Goal: Information Seeking & Learning: Learn about a topic

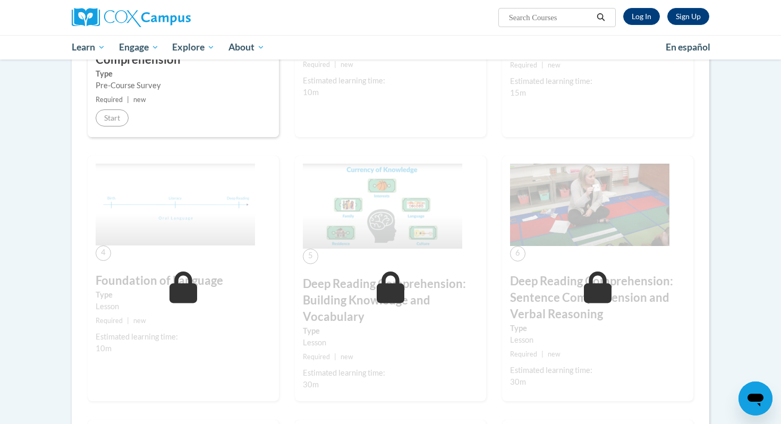
scroll to position [293, 0]
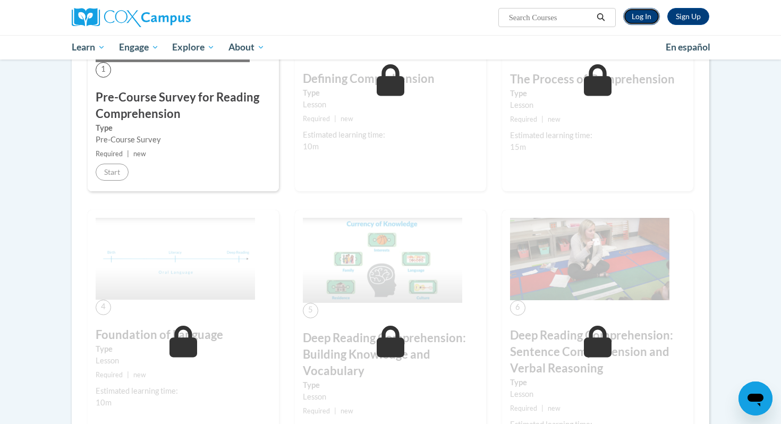
click at [658, 16] on link "Log In" at bounding box center [641, 16] width 37 height 17
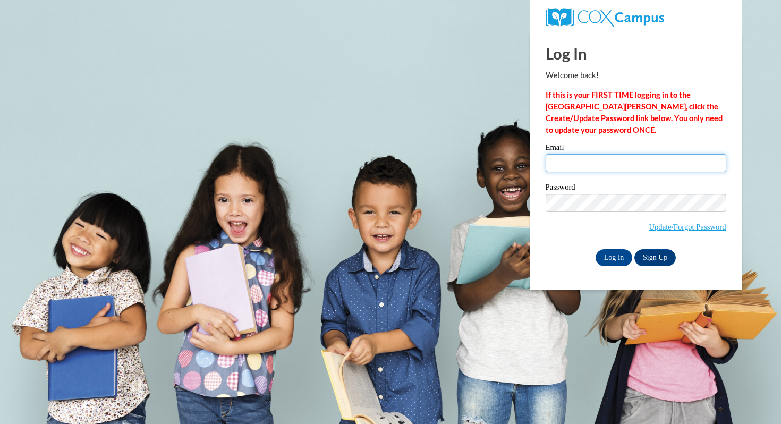
click at [614, 162] on input "Email" at bounding box center [635, 163] width 181 height 18
type input "rbeinlich@waukesha.k12.wi.us"
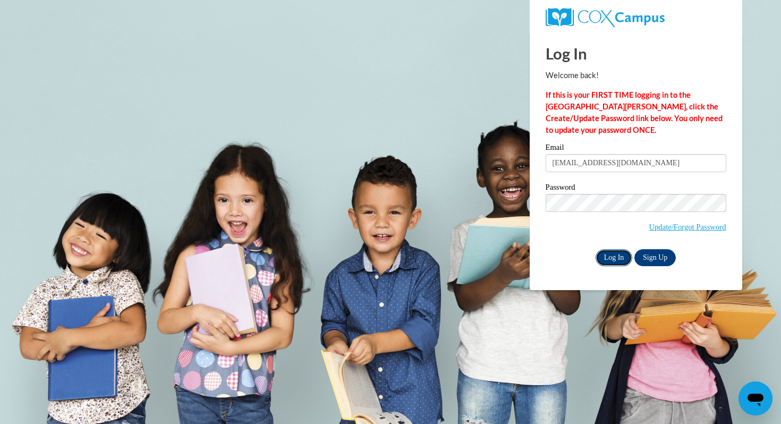
click at [613, 256] on input "Log In" at bounding box center [613, 257] width 37 height 17
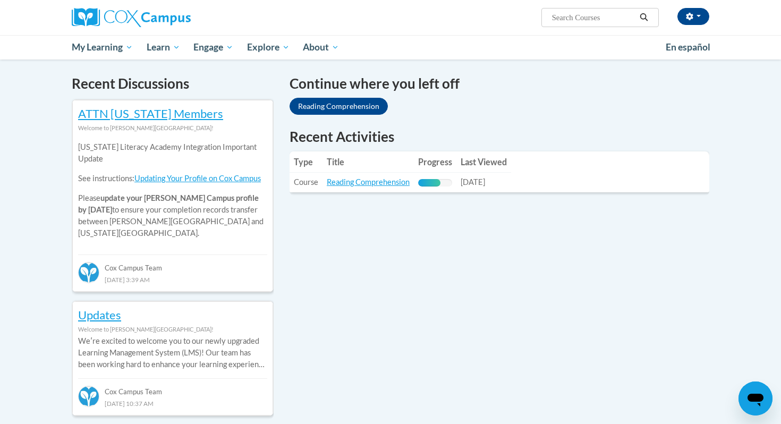
scroll to position [323, 0]
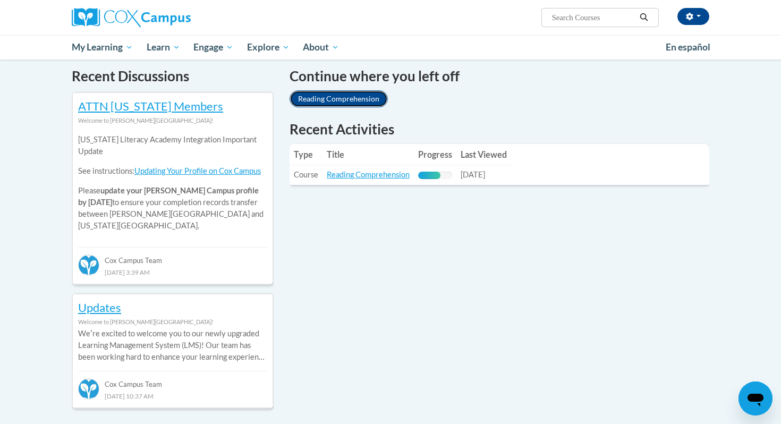
click at [354, 102] on link "Reading Comprehension" at bounding box center [338, 98] width 98 height 17
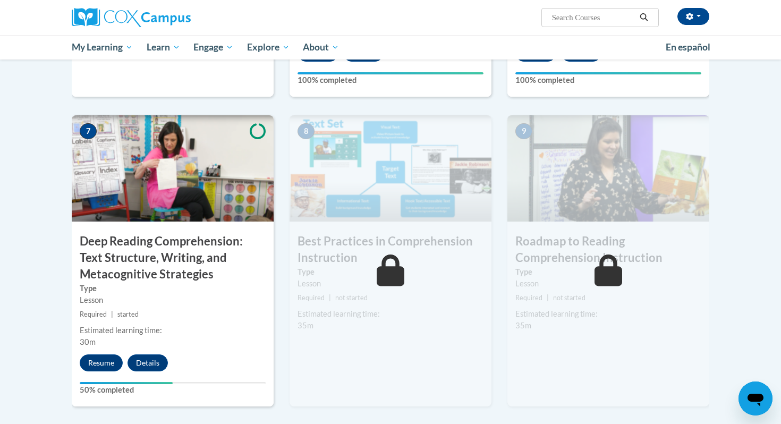
scroll to position [784, 0]
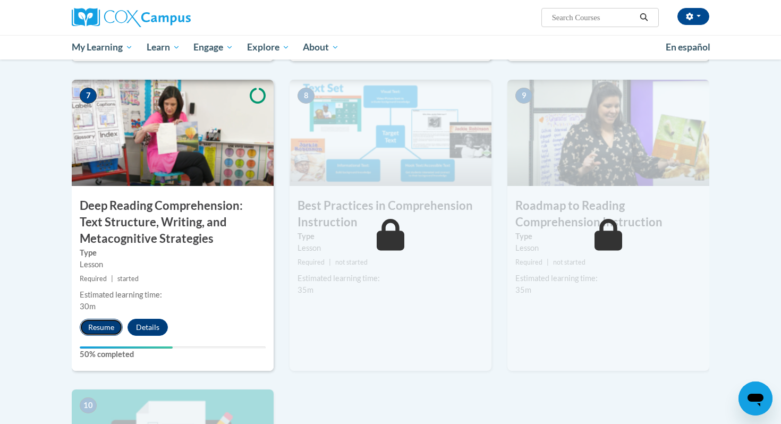
click at [111, 329] on button "Resume" at bounding box center [101, 327] width 43 height 17
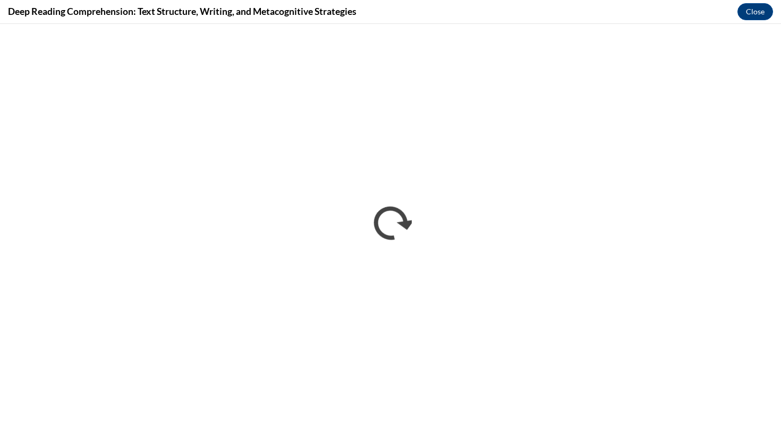
scroll to position [0, 0]
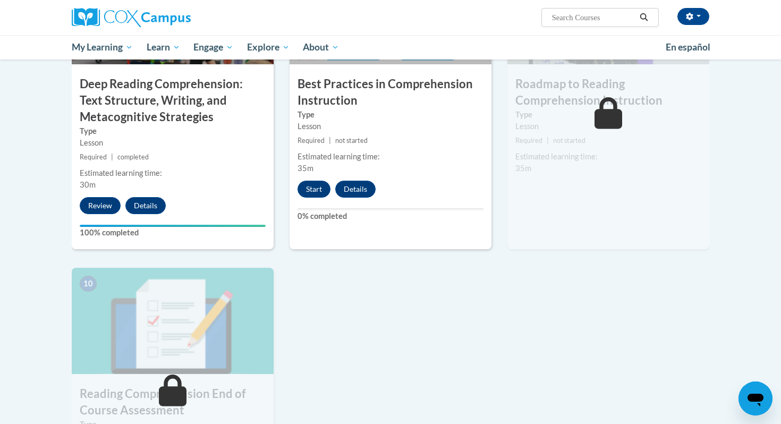
scroll to position [908, 0]
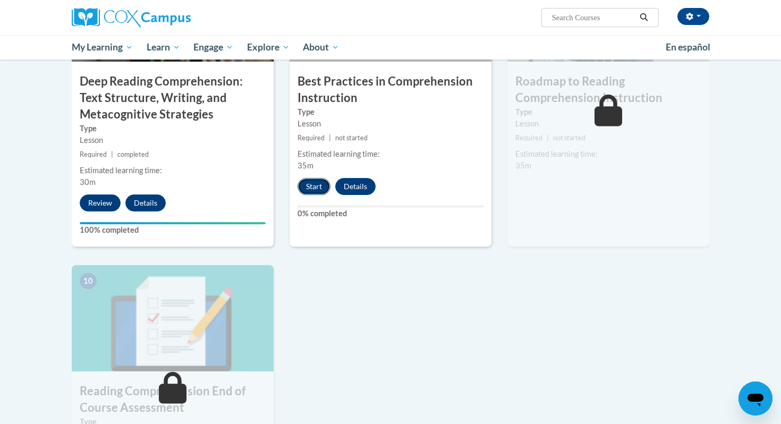
click at [318, 186] on button "Start" at bounding box center [313, 186] width 33 height 17
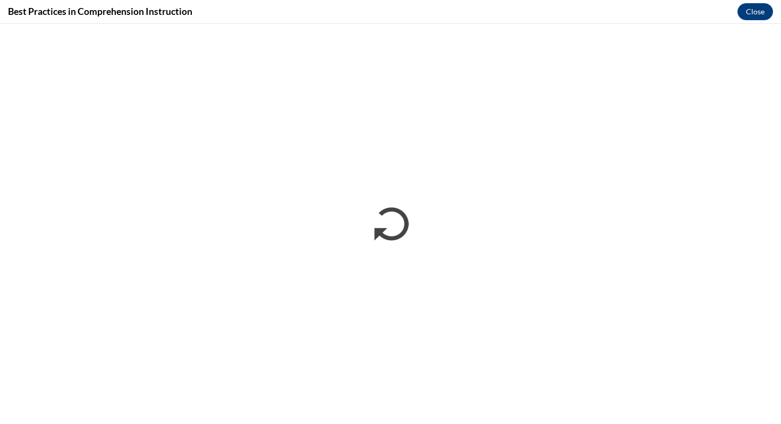
scroll to position [0, 0]
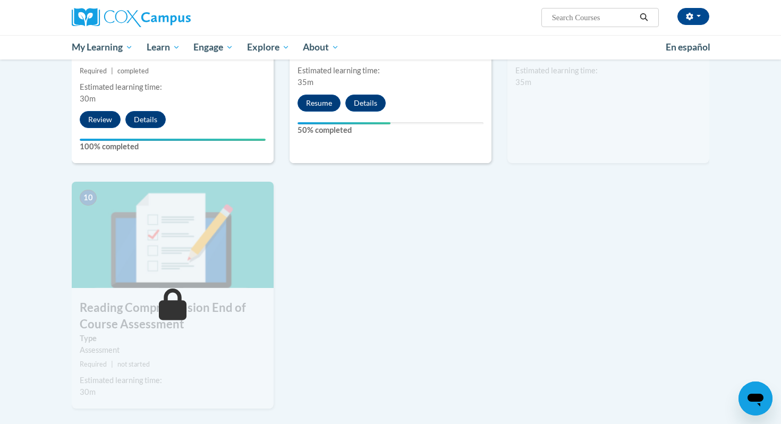
scroll to position [908, 0]
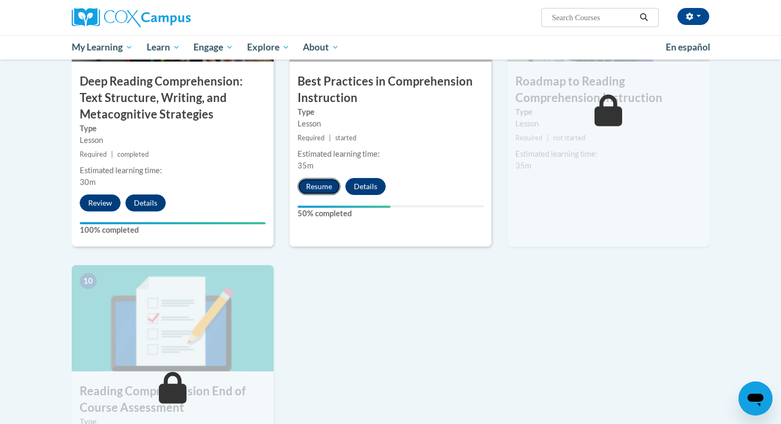
click at [323, 185] on button "Resume" at bounding box center [318, 186] width 43 height 17
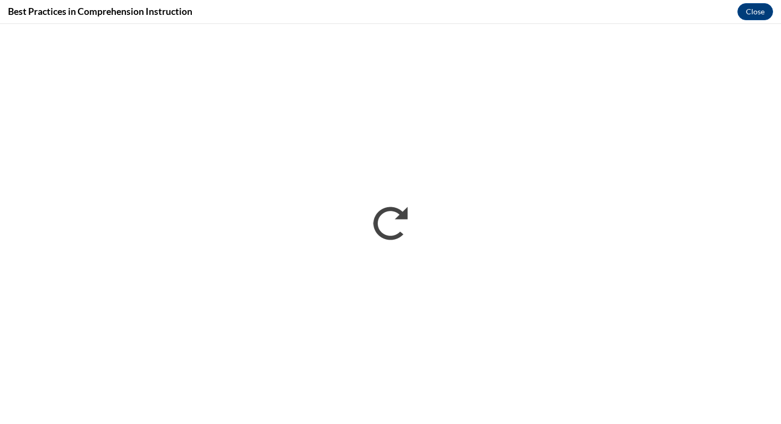
scroll to position [0, 0]
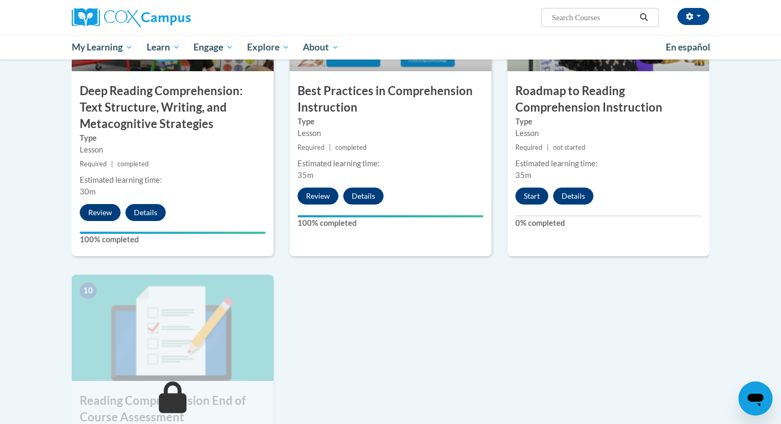
scroll to position [904, 0]
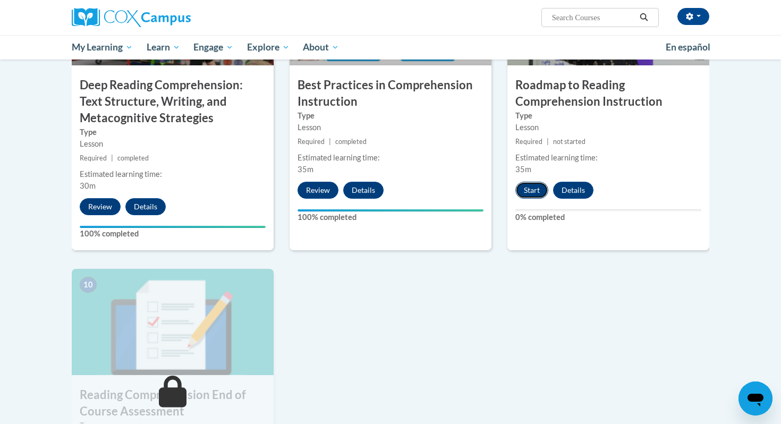
click at [527, 191] on button "Start" at bounding box center [531, 190] width 33 height 17
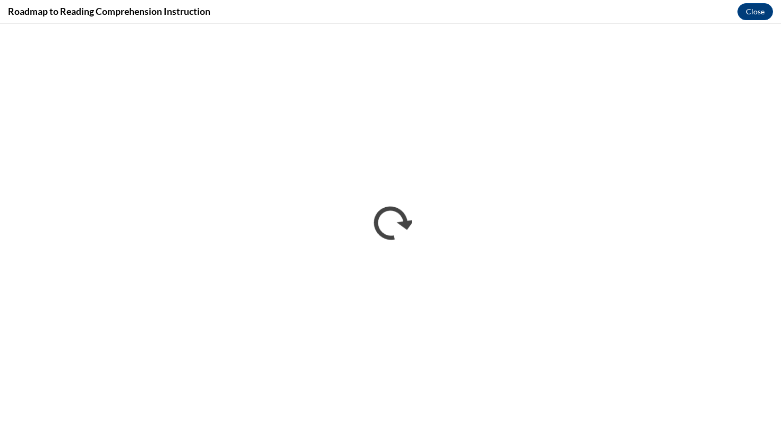
scroll to position [0, 0]
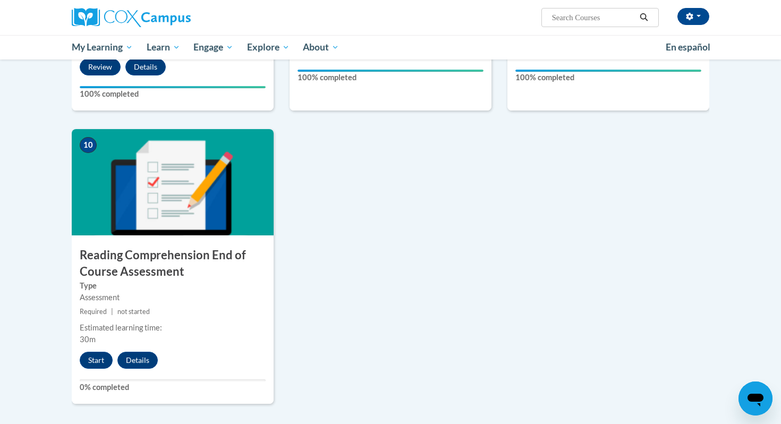
scroll to position [1047, 0]
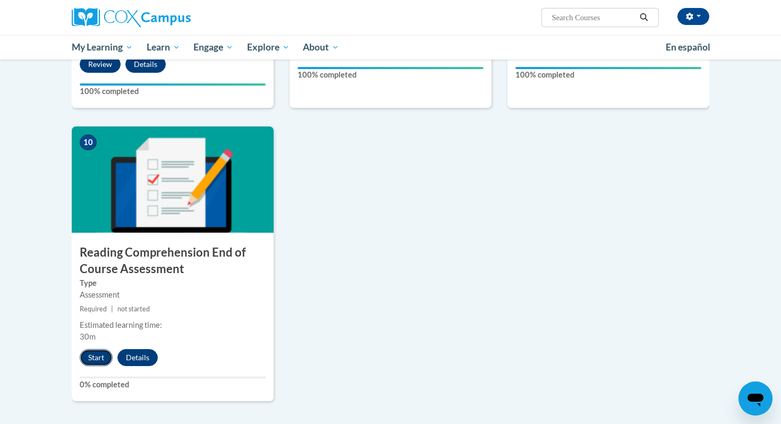
click at [103, 357] on button "Start" at bounding box center [96, 357] width 33 height 17
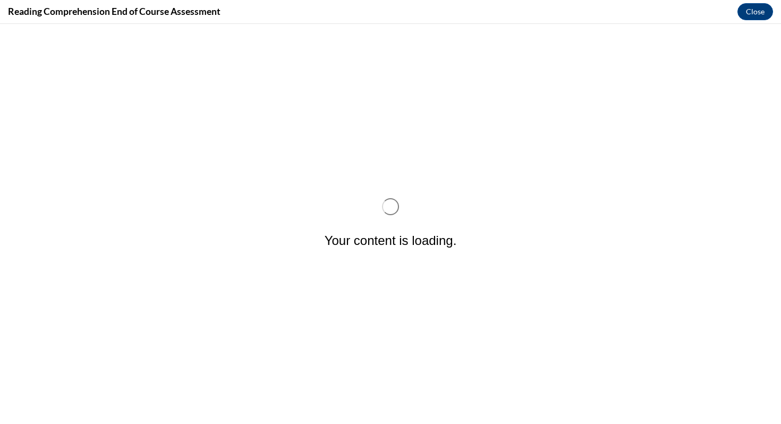
scroll to position [0, 0]
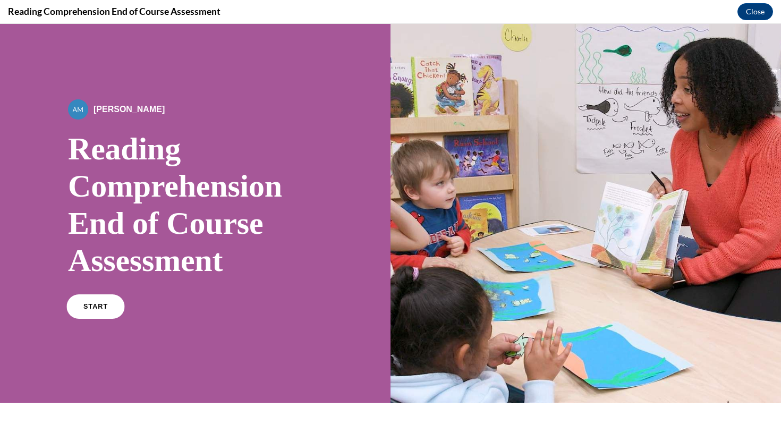
click at [90, 312] on link "START" at bounding box center [95, 306] width 58 height 24
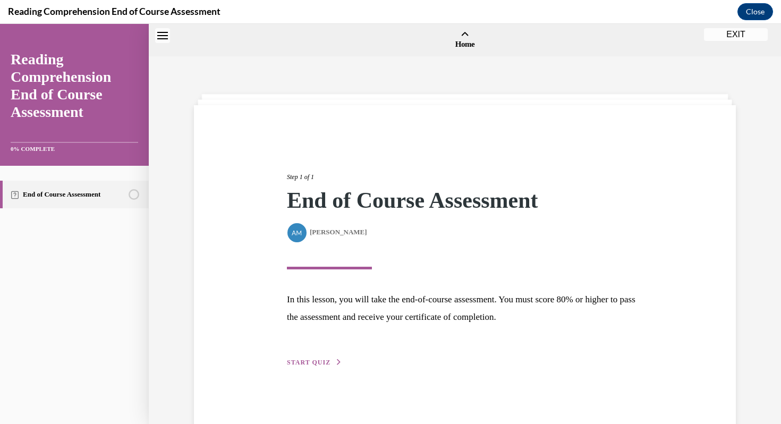
scroll to position [33, 0]
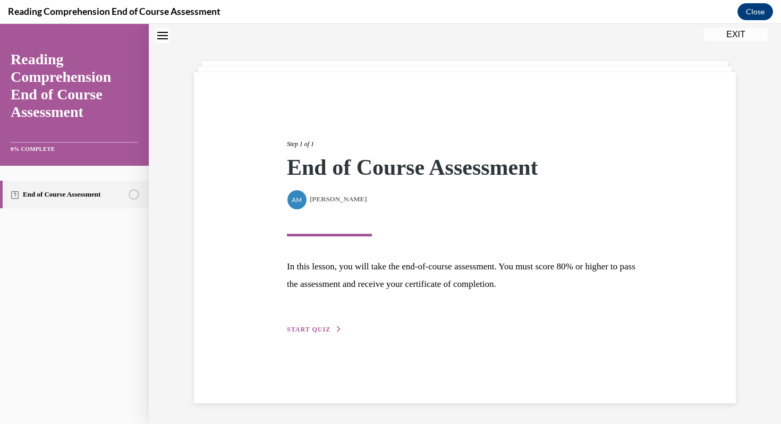
click at [315, 332] on span "START QUIZ" at bounding box center [309, 329] width 44 height 7
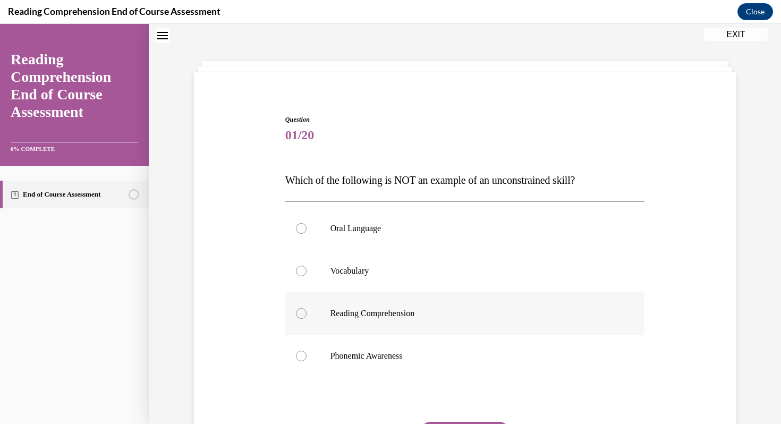
click at [296, 310] on div at bounding box center [301, 313] width 11 height 11
click at [296, 310] on input "Reading Comprehension" at bounding box center [301, 313] width 11 height 11
radio input "true"
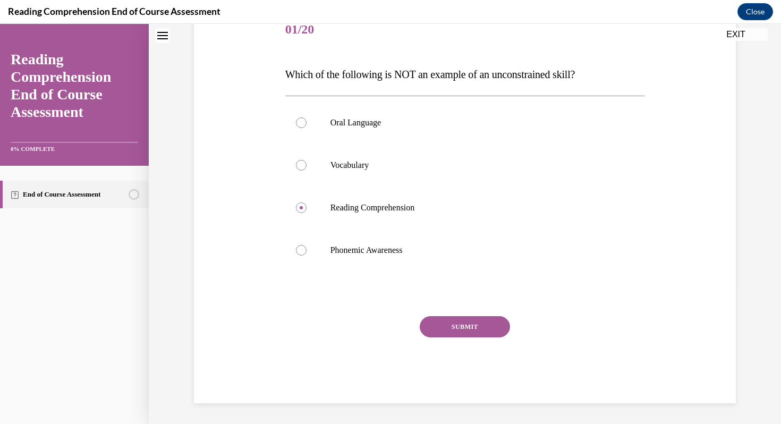
click at [469, 324] on button "SUBMIT" at bounding box center [465, 326] width 90 height 21
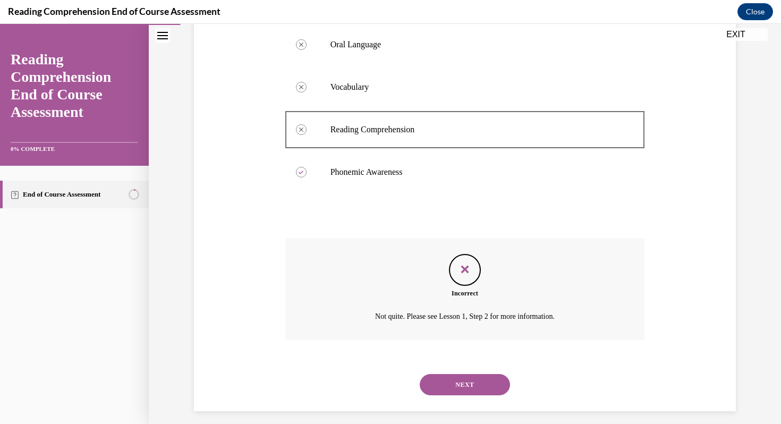
scroll to position [225, 0]
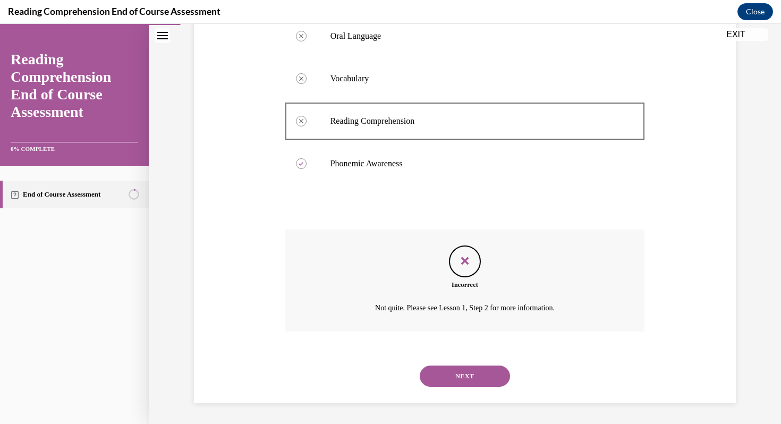
click at [466, 374] on button "NEXT" at bounding box center [465, 375] width 90 height 21
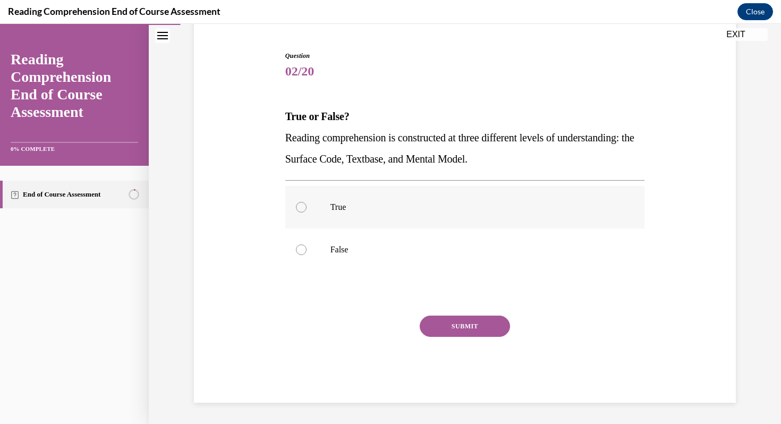
click at [301, 208] on div at bounding box center [301, 207] width 11 height 11
click at [301, 208] on input "True" at bounding box center [301, 207] width 11 height 11
radio input "true"
click at [454, 321] on button "SUBMIT" at bounding box center [465, 325] width 90 height 21
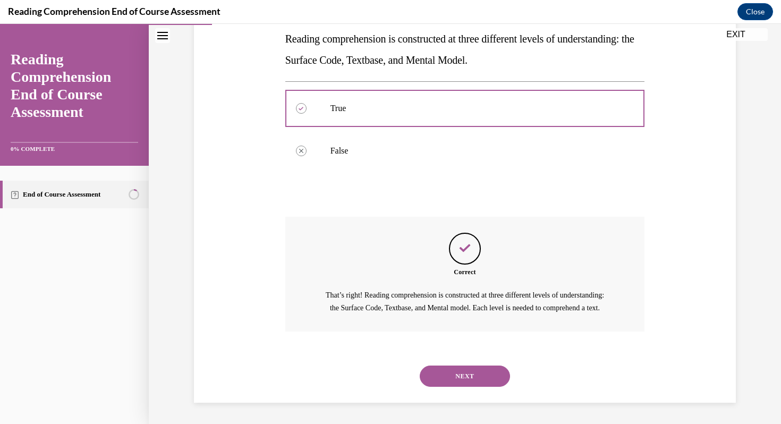
scroll to position [208, 0]
click at [446, 377] on button "NEXT" at bounding box center [465, 375] width 90 height 21
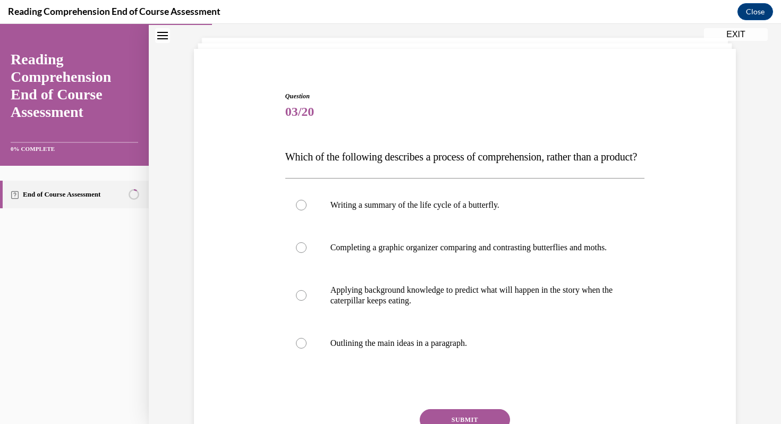
scroll to position [57, 0]
click at [303, 300] on div at bounding box center [301, 294] width 11 height 11
click at [303, 300] on input "Applying background knowledge to predict what will happen in the story when the…" at bounding box center [301, 294] width 11 height 11
radio input "true"
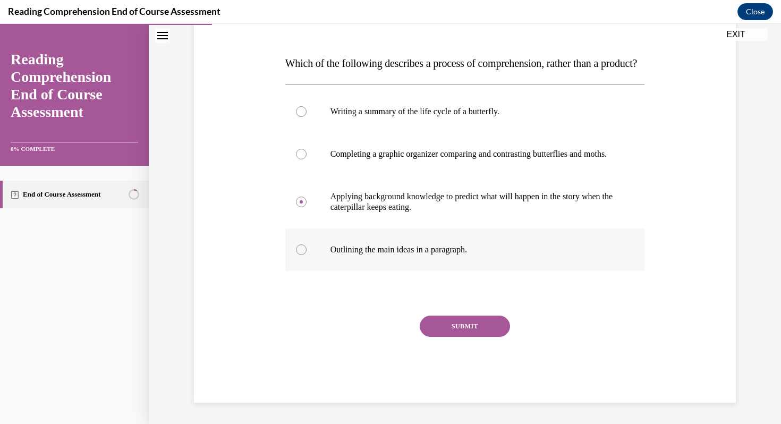
scroll to position [155, 0]
click at [469, 337] on button "SUBMIT" at bounding box center [465, 325] width 90 height 21
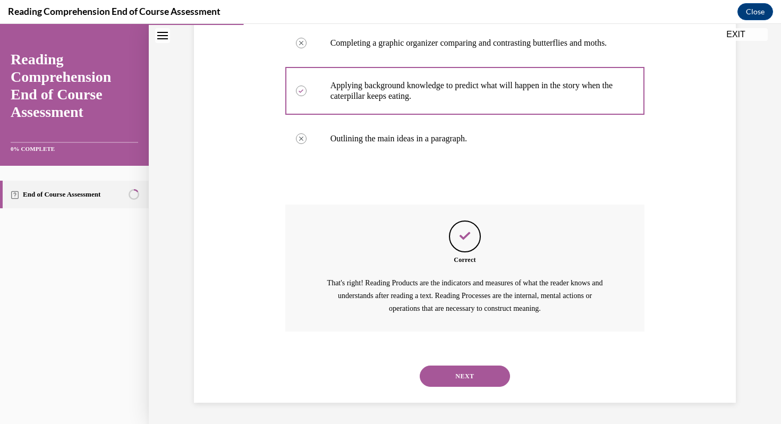
scroll to position [293, 0]
click at [466, 370] on button "NEXT" at bounding box center [465, 375] width 90 height 21
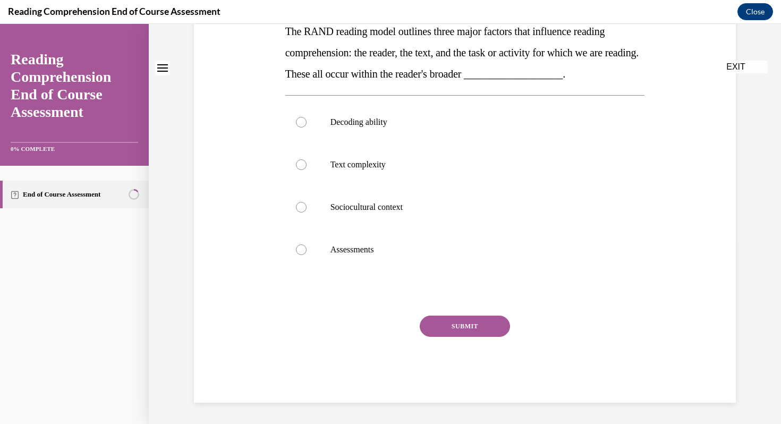
scroll to position [0, 0]
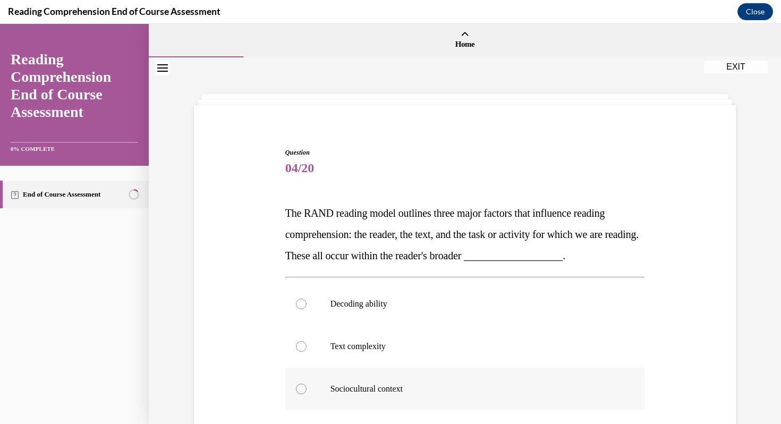
click at [297, 388] on div at bounding box center [301, 388] width 11 height 11
click at [297, 388] on input "Sociocultural context" at bounding box center [301, 388] width 11 height 11
radio input "true"
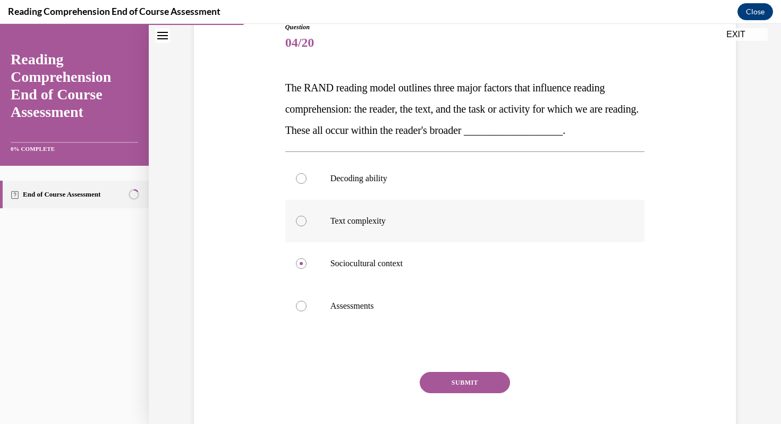
scroll to position [131, 0]
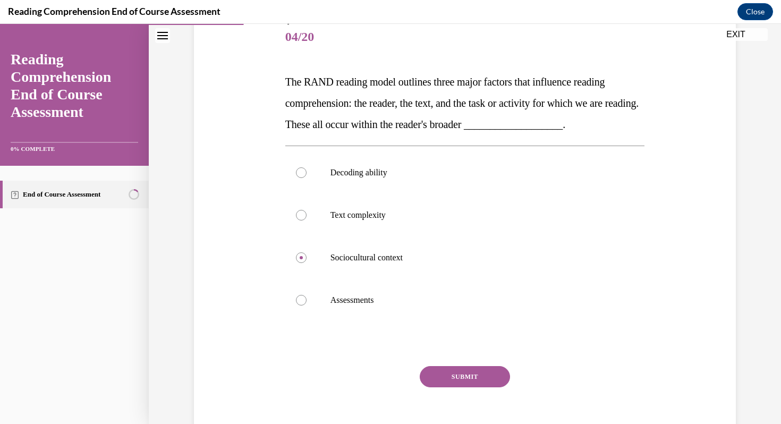
click at [464, 382] on button "SUBMIT" at bounding box center [465, 376] width 90 height 21
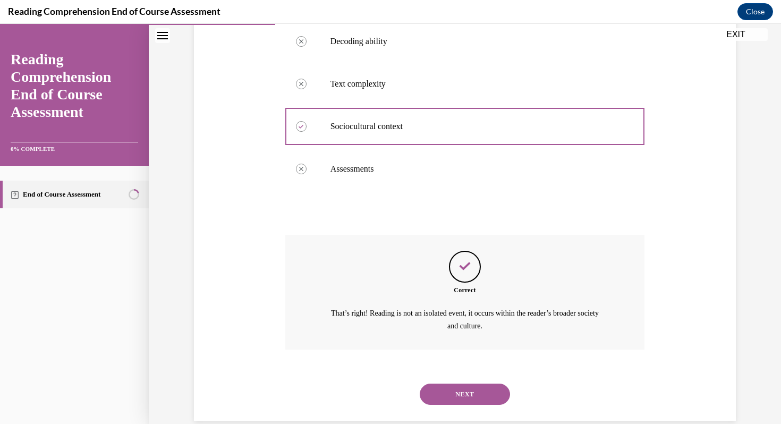
scroll to position [280, 0]
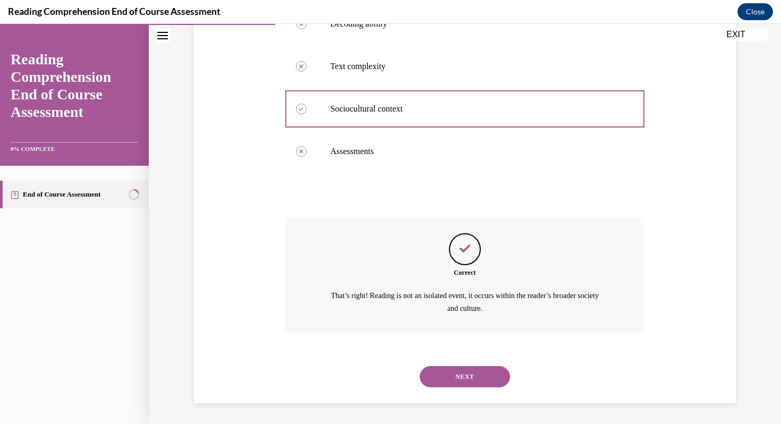
click at [490, 379] on button "NEXT" at bounding box center [465, 376] width 90 height 21
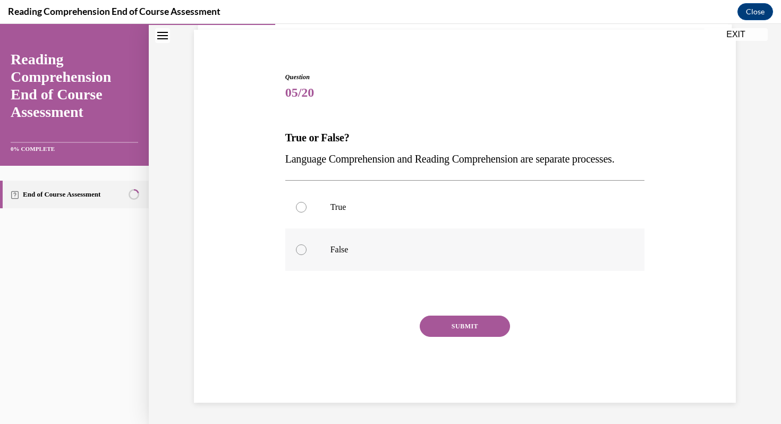
click at [301, 248] on div at bounding box center [301, 249] width 11 height 11
click at [301, 248] on input "False" at bounding box center [301, 249] width 11 height 11
radio input "true"
click at [468, 328] on button "SUBMIT" at bounding box center [465, 325] width 90 height 21
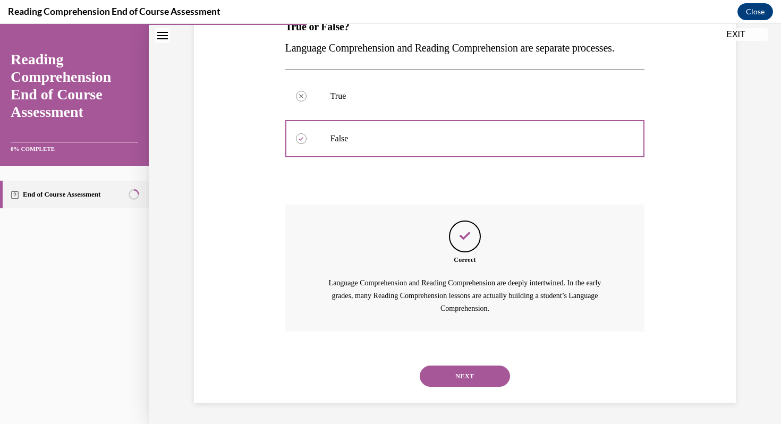
scroll to position [208, 0]
click at [494, 372] on button "NEXT" at bounding box center [465, 375] width 90 height 21
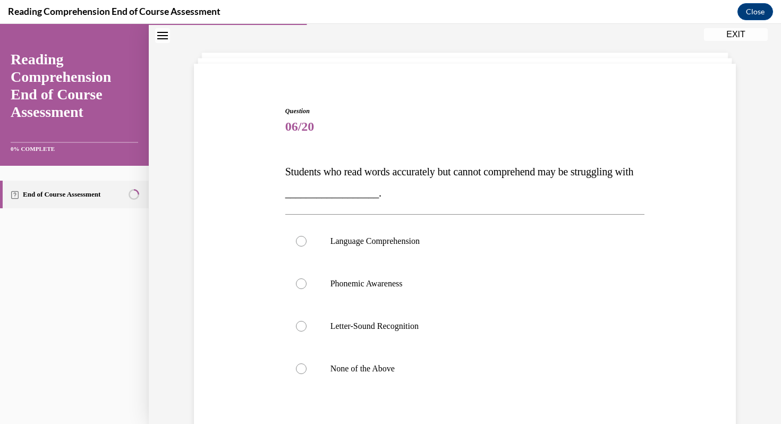
scroll to position [45, 0]
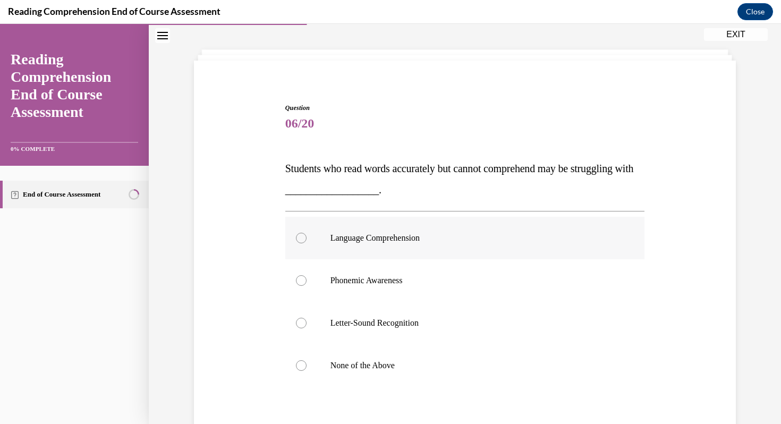
click at [306, 240] on label "Language Comprehension" at bounding box center [465, 238] width 360 height 42
click at [306, 240] on input "Language Comprehension" at bounding box center [301, 238] width 11 height 11
radio input "true"
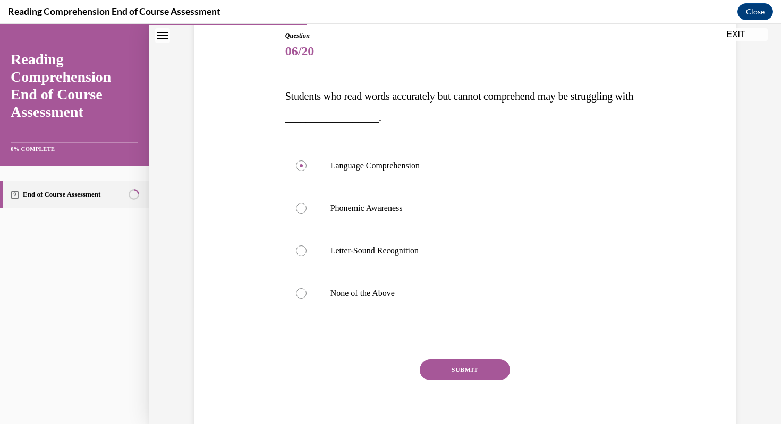
scroll to position [117, 0]
click at [452, 366] on button "SUBMIT" at bounding box center [465, 368] width 90 height 21
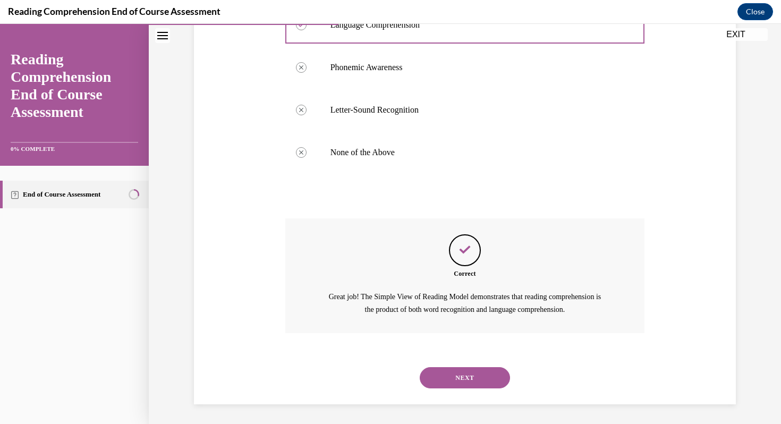
scroll to position [259, 0]
click at [459, 374] on button "NEXT" at bounding box center [465, 376] width 90 height 21
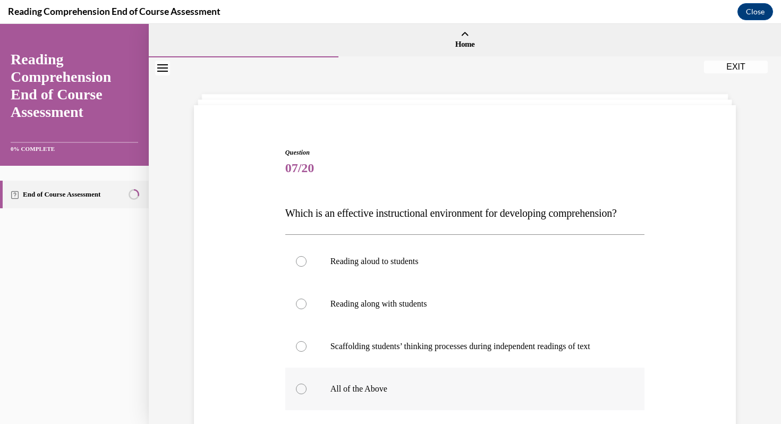
click at [301, 394] on div at bounding box center [301, 388] width 11 height 11
click at [301, 394] on input "All of the Above" at bounding box center [301, 388] width 11 height 11
radio input "true"
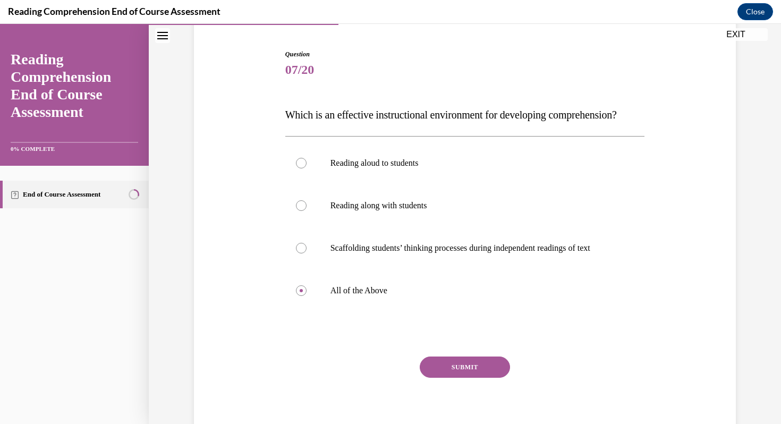
click at [452, 378] on button "SUBMIT" at bounding box center [465, 366] width 90 height 21
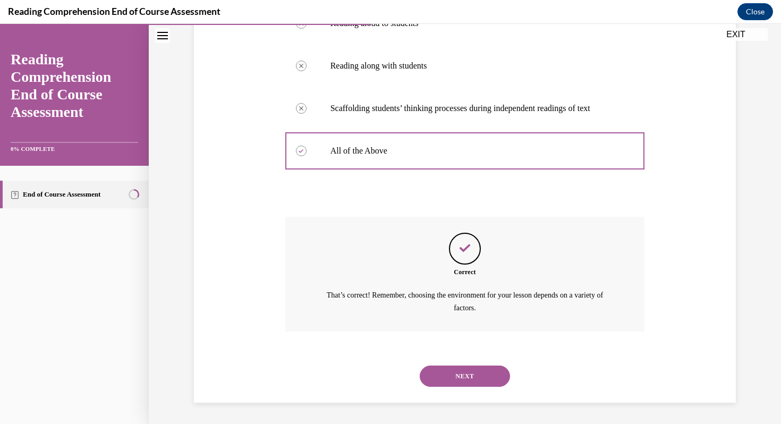
click at [461, 372] on button "NEXT" at bounding box center [465, 375] width 90 height 21
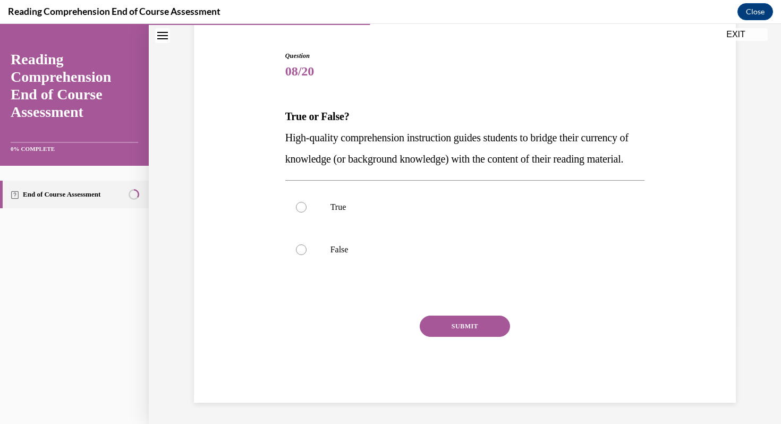
scroll to position [118, 0]
click at [301, 210] on div at bounding box center [301, 207] width 11 height 11
click at [301, 210] on input "True" at bounding box center [301, 207] width 11 height 11
radio input "true"
click at [440, 324] on button "SUBMIT" at bounding box center [465, 325] width 90 height 21
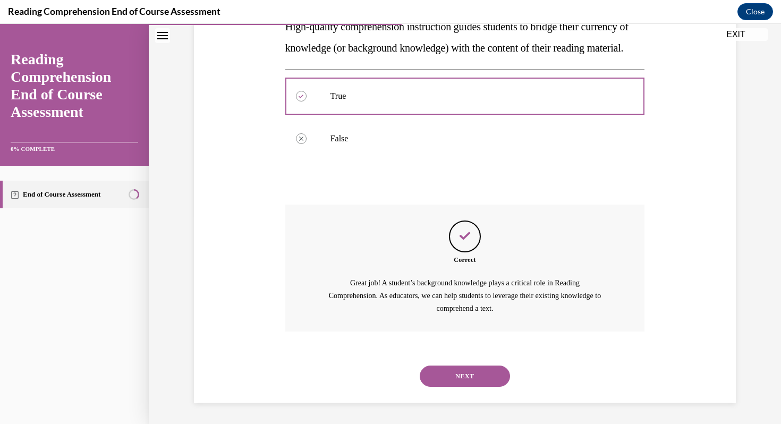
scroll to position [229, 0]
click at [483, 374] on button "NEXT" at bounding box center [465, 375] width 90 height 21
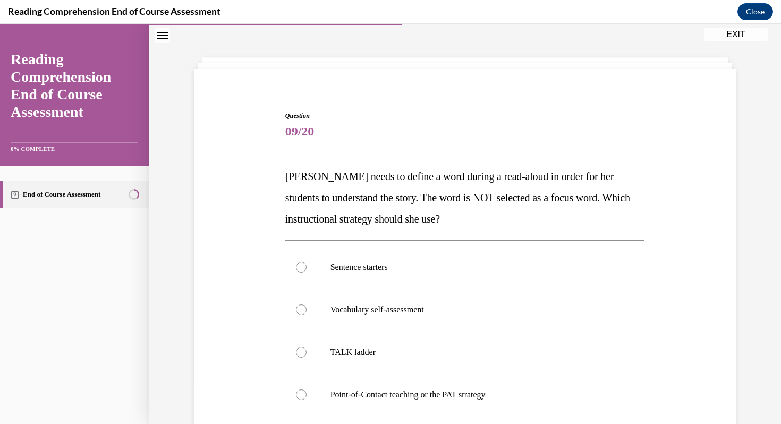
scroll to position [39, 0]
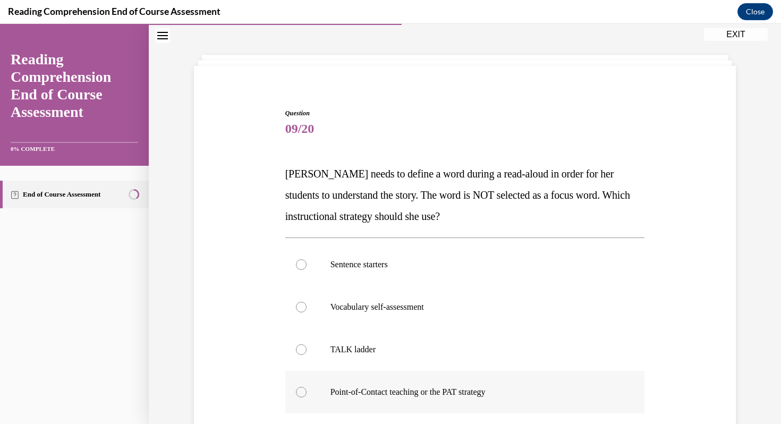
click at [300, 392] on div at bounding box center [301, 392] width 11 height 11
click at [300, 392] on input "Point-of-Contact teaching or the PAT strategy" at bounding box center [301, 392] width 11 height 11
radio input "true"
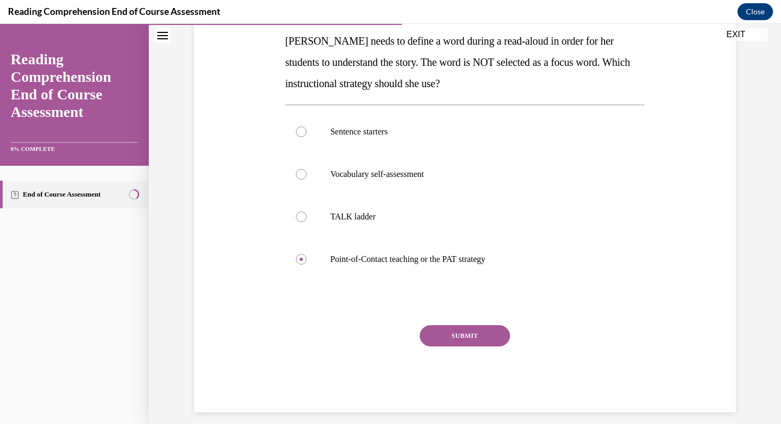
click at [472, 338] on button "SUBMIT" at bounding box center [465, 335] width 90 height 21
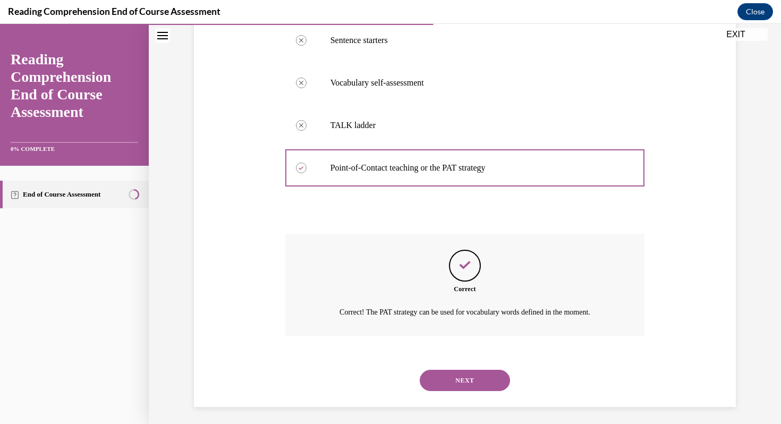
scroll to position [268, 0]
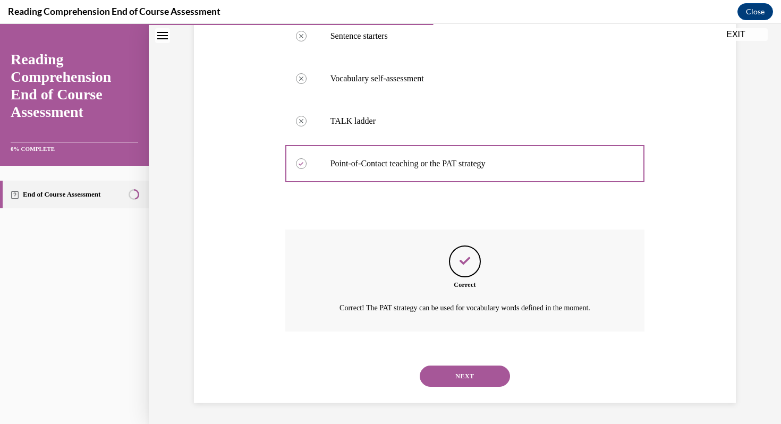
click at [472, 375] on button "NEXT" at bounding box center [465, 375] width 90 height 21
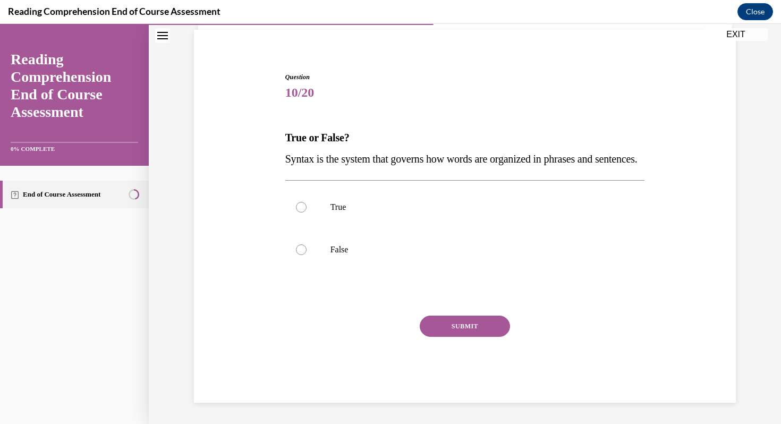
scroll to position [97, 0]
click at [300, 207] on div at bounding box center [301, 207] width 11 height 11
click at [300, 207] on input "True" at bounding box center [301, 207] width 11 height 11
radio input "true"
click at [452, 324] on button "SUBMIT" at bounding box center [465, 325] width 90 height 21
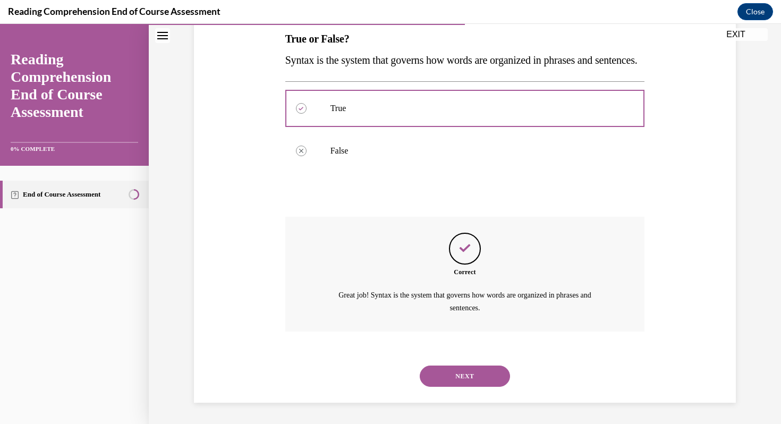
scroll to position [195, 0]
click at [484, 375] on button "NEXT" at bounding box center [465, 375] width 90 height 21
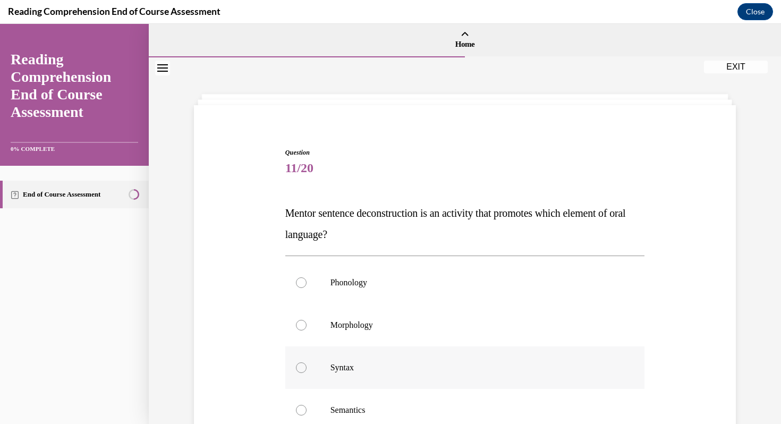
click at [304, 369] on div at bounding box center [301, 367] width 11 height 11
click at [304, 369] on input "Syntax" at bounding box center [301, 367] width 11 height 11
radio input "true"
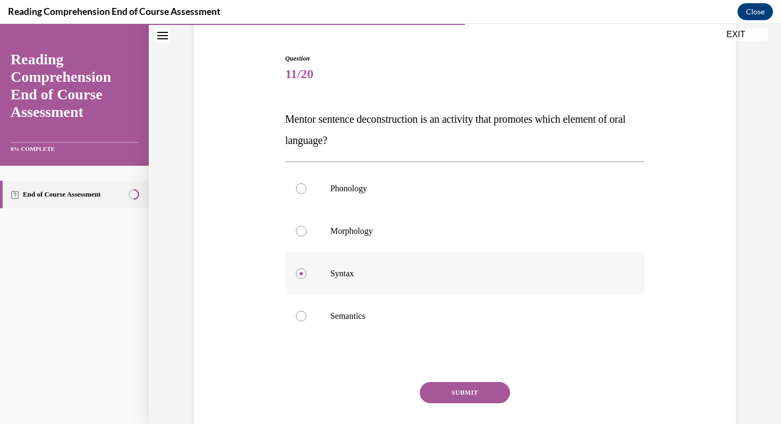
scroll to position [95, 0]
click at [465, 395] on button "SUBMIT" at bounding box center [465, 391] width 90 height 21
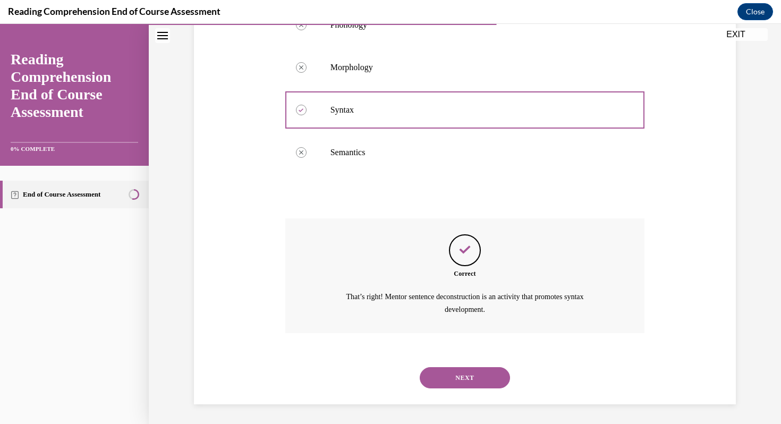
scroll to position [259, 0]
click at [486, 373] on button "NEXT" at bounding box center [465, 376] width 90 height 21
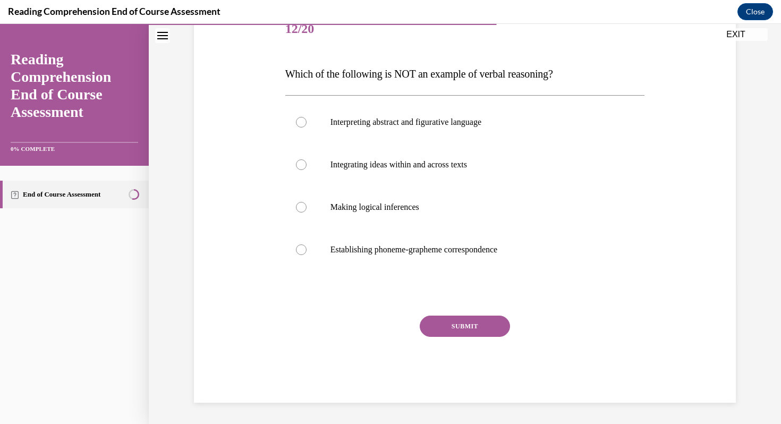
scroll to position [118, 0]
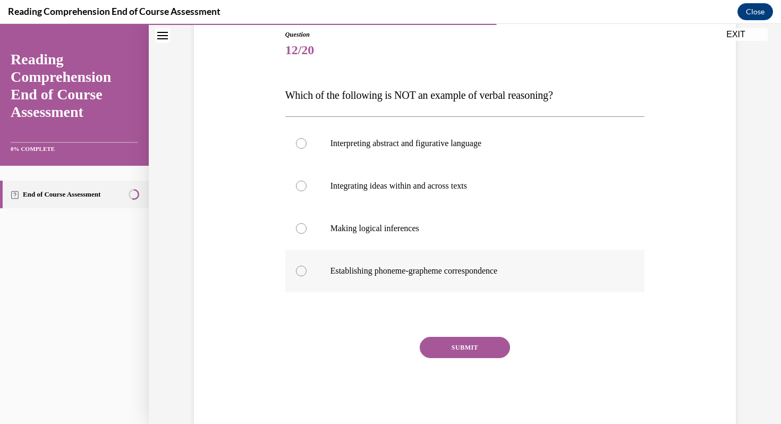
click at [300, 266] on div at bounding box center [301, 271] width 11 height 11
click at [300, 266] on input "Establishing phoneme-grapheme correspondence" at bounding box center [301, 271] width 11 height 11
radio input "true"
click at [489, 345] on button "SUBMIT" at bounding box center [465, 347] width 90 height 21
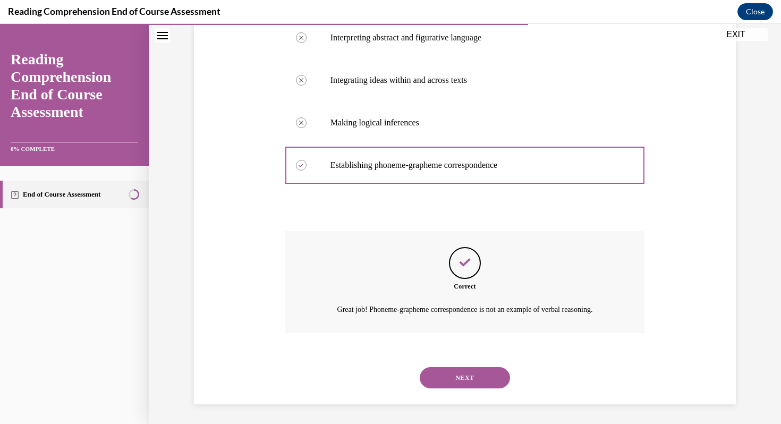
scroll to position [225, 0]
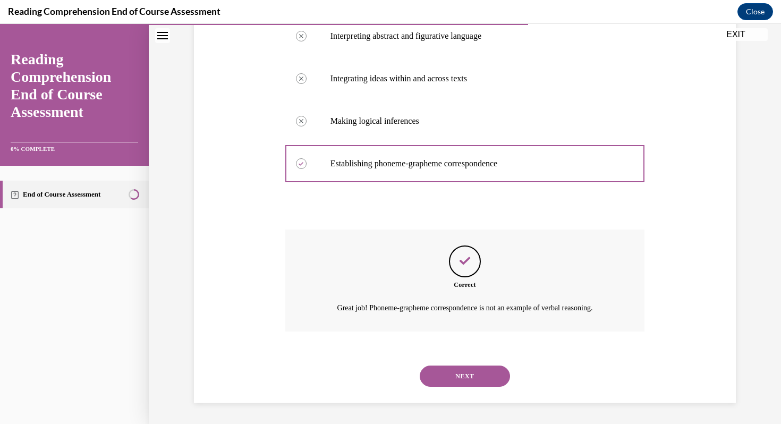
click at [481, 372] on button "NEXT" at bounding box center [465, 375] width 90 height 21
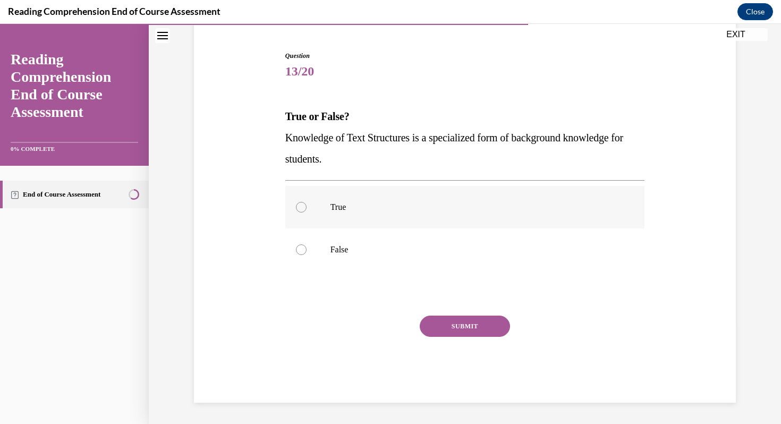
click at [302, 209] on div at bounding box center [301, 207] width 11 height 11
click at [302, 209] on input "True" at bounding box center [301, 207] width 11 height 11
radio input "true"
click at [437, 323] on button "SUBMIT" at bounding box center [465, 325] width 90 height 21
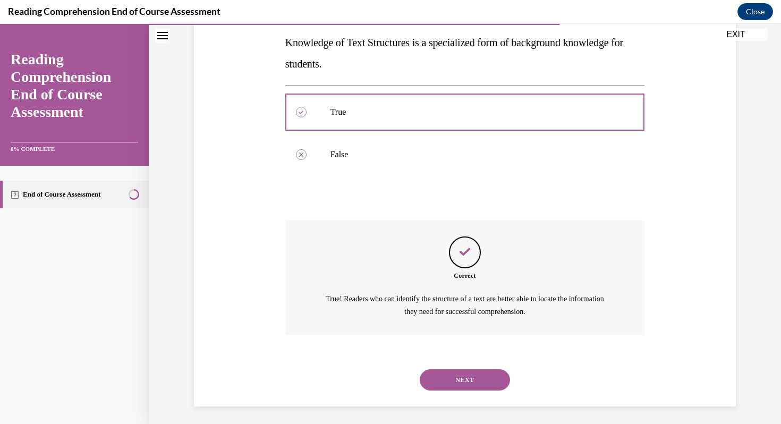
scroll to position [195, 0]
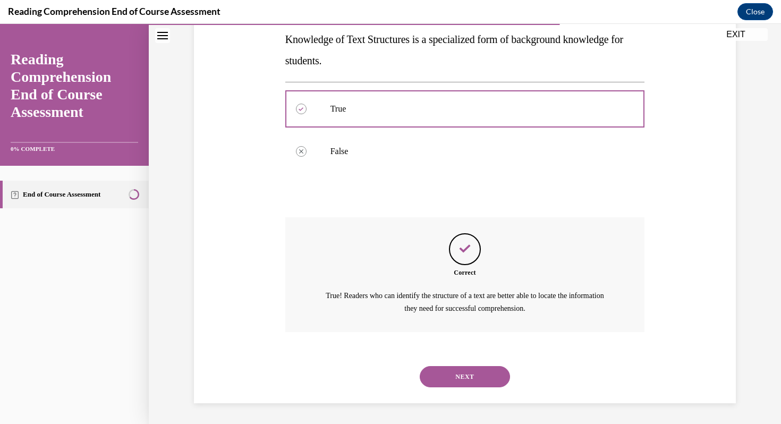
click at [474, 378] on button "NEXT" at bounding box center [465, 376] width 90 height 21
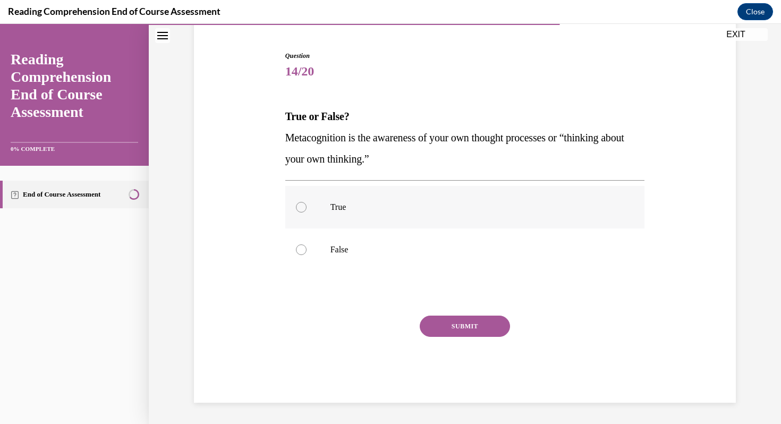
click at [300, 201] on label "True" at bounding box center [465, 207] width 360 height 42
click at [300, 202] on input "True" at bounding box center [301, 207] width 11 height 11
radio input "true"
click at [452, 322] on button "SUBMIT" at bounding box center [465, 325] width 90 height 21
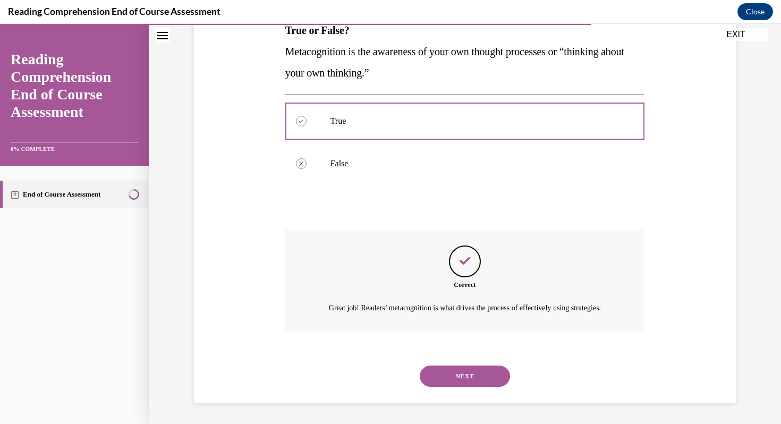
scroll to position [195, 0]
click at [466, 377] on button "NEXT" at bounding box center [465, 375] width 90 height 21
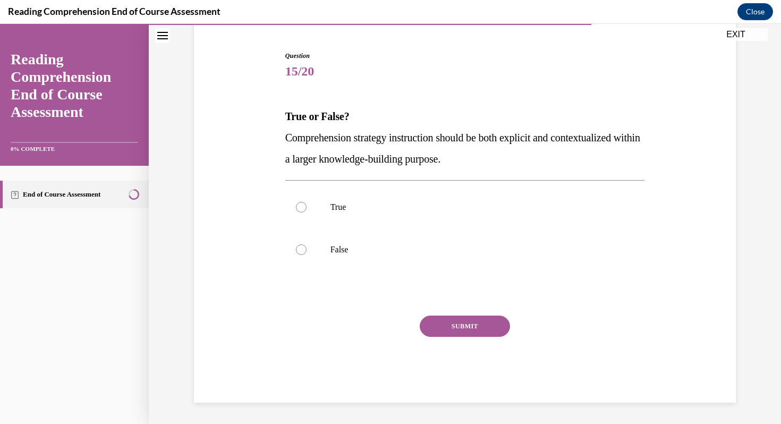
scroll to position [97, 0]
click at [304, 203] on div at bounding box center [301, 207] width 11 height 11
click at [304, 203] on input "True" at bounding box center [301, 207] width 11 height 11
radio input "true"
click at [461, 327] on button "SUBMIT" at bounding box center [465, 325] width 90 height 21
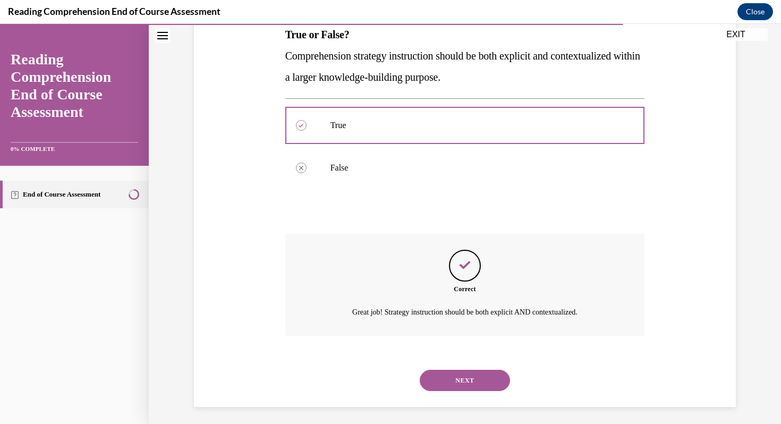
scroll to position [183, 0]
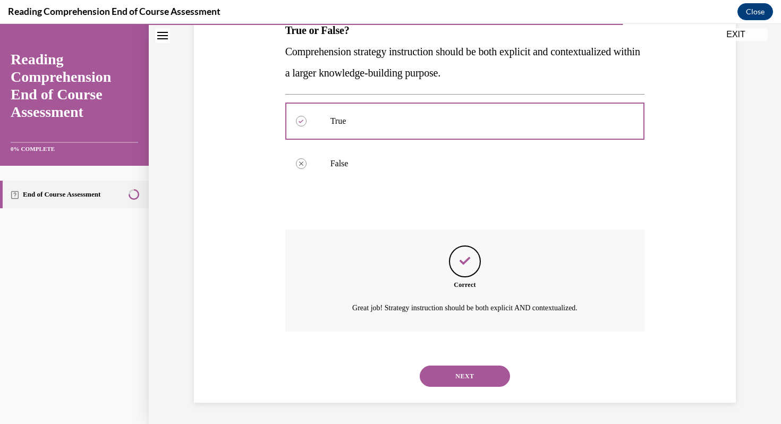
click at [491, 372] on button "NEXT" at bounding box center [465, 375] width 90 height 21
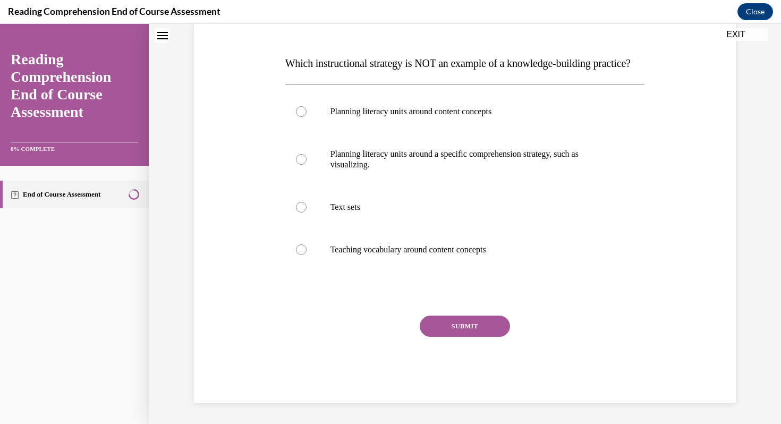
scroll to position [0, 0]
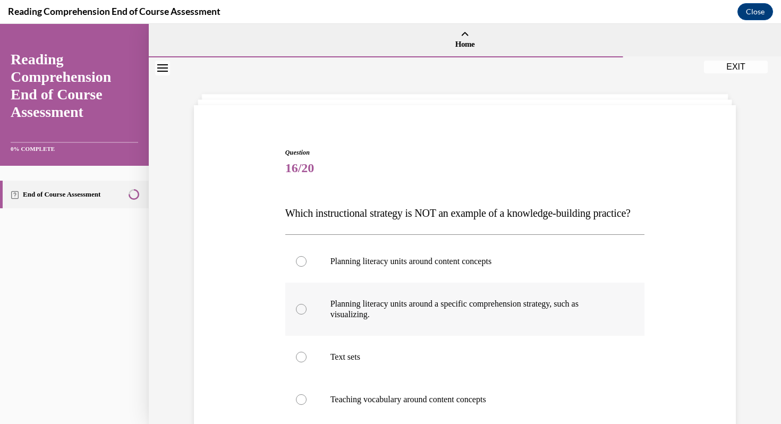
click at [303, 314] on div at bounding box center [301, 309] width 11 height 11
click at [303, 314] on input "Planning literacy units around a specific comprehension strategy, such as visua…" at bounding box center [301, 309] width 11 height 11
radio input "true"
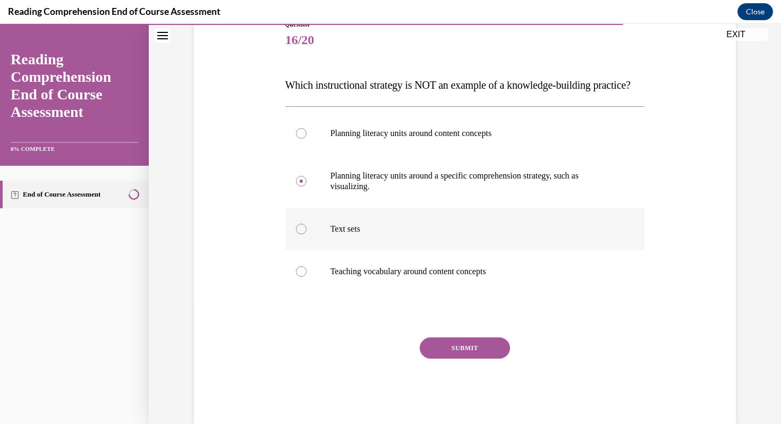
scroll to position [132, 0]
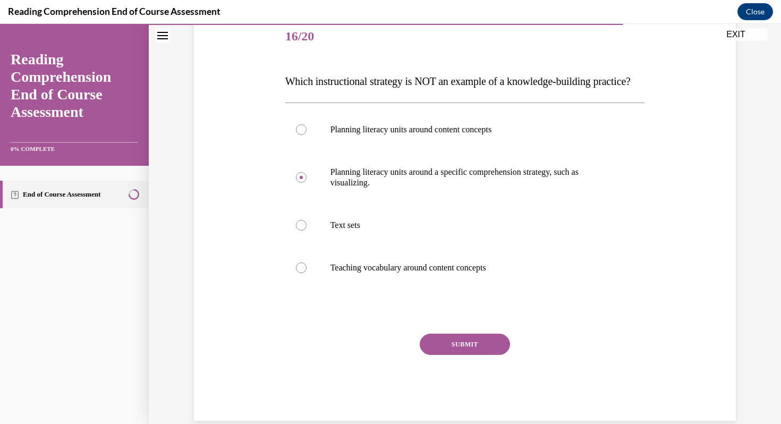
click at [445, 355] on button "SUBMIT" at bounding box center [465, 343] width 90 height 21
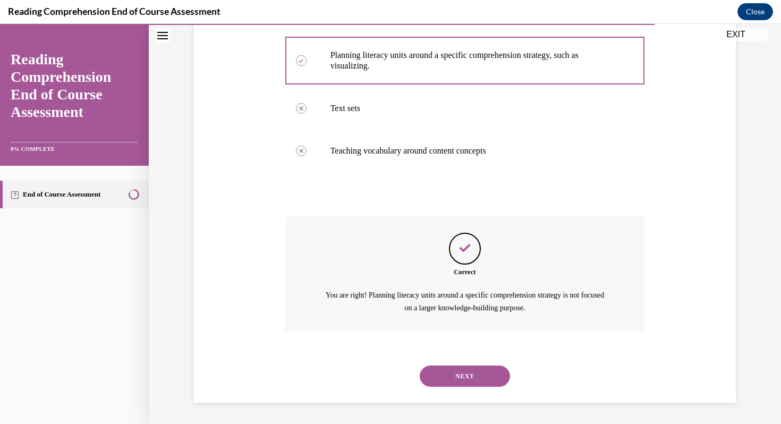
scroll to position [269, 0]
click at [448, 370] on button "NEXT" at bounding box center [465, 375] width 90 height 21
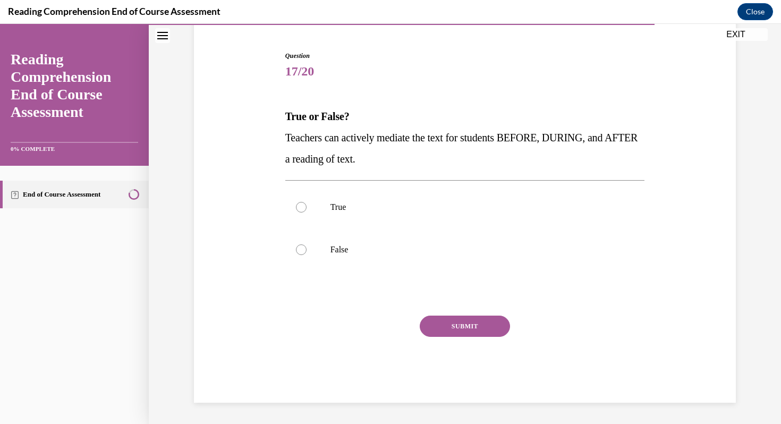
scroll to position [97, 0]
click at [302, 205] on div at bounding box center [301, 207] width 11 height 11
click at [302, 205] on input "True" at bounding box center [301, 207] width 11 height 11
radio input "true"
click at [453, 332] on button "SUBMIT" at bounding box center [465, 325] width 90 height 21
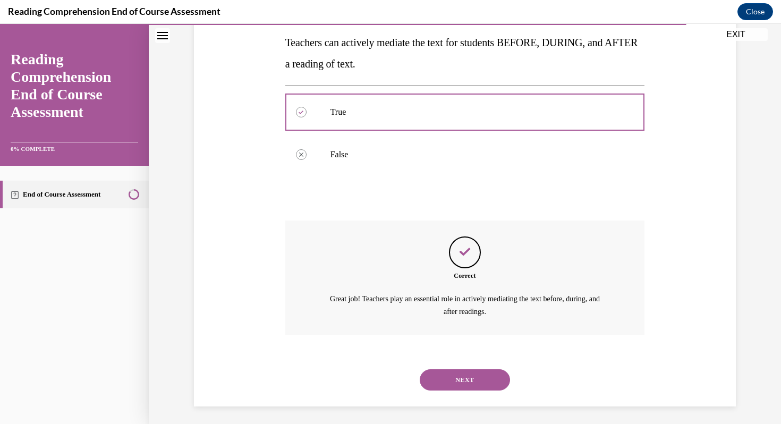
scroll to position [195, 0]
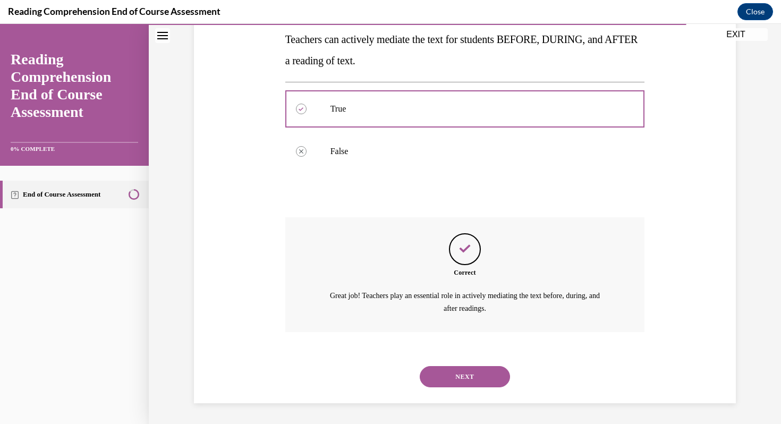
click at [474, 370] on button "NEXT" at bounding box center [465, 376] width 90 height 21
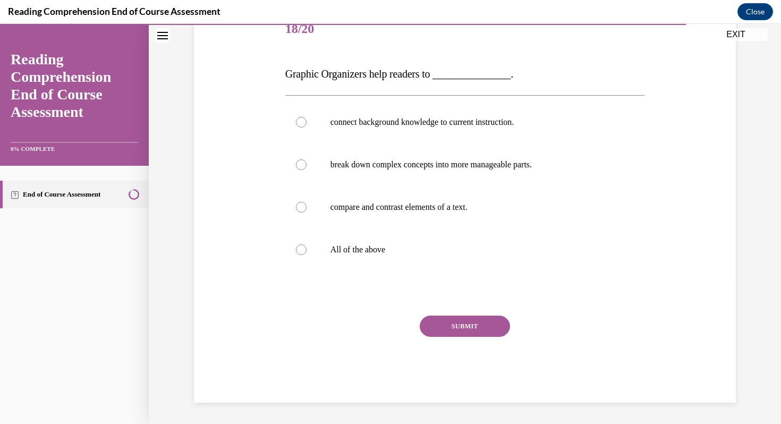
scroll to position [118, 0]
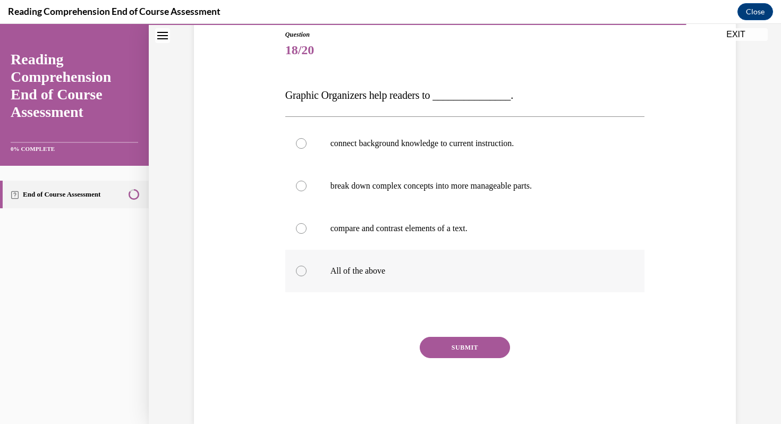
click at [304, 272] on div at bounding box center [301, 271] width 11 height 11
click at [304, 272] on input "All of the above" at bounding box center [301, 271] width 11 height 11
radio input "true"
click at [452, 354] on button "SUBMIT" at bounding box center [465, 347] width 90 height 21
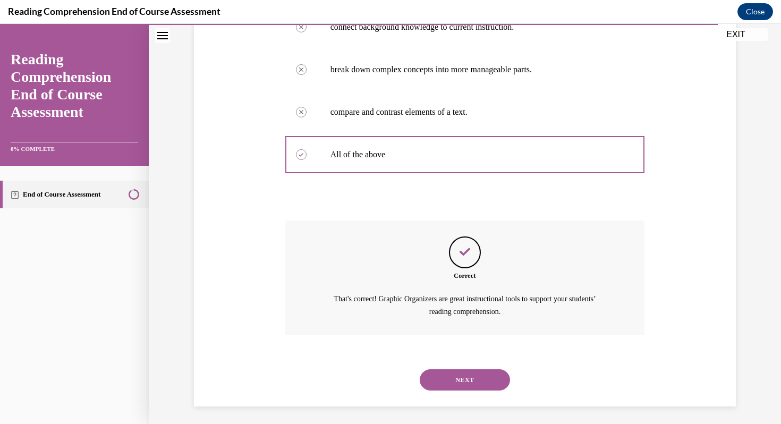
scroll to position [237, 0]
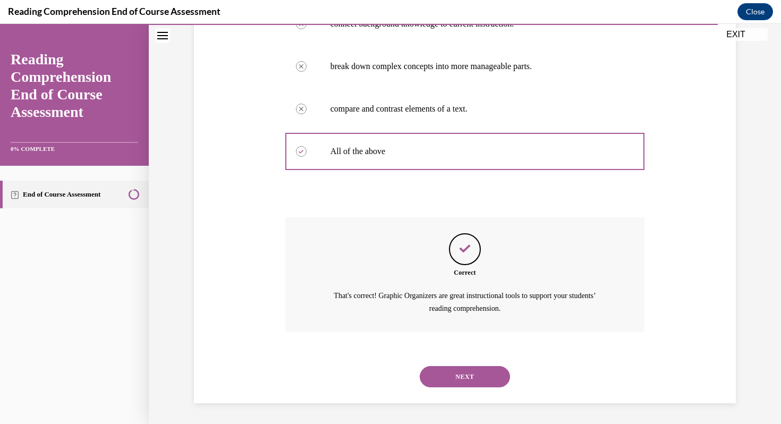
click at [465, 378] on button "NEXT" at bounding box center [465, 376] width 90 height 21
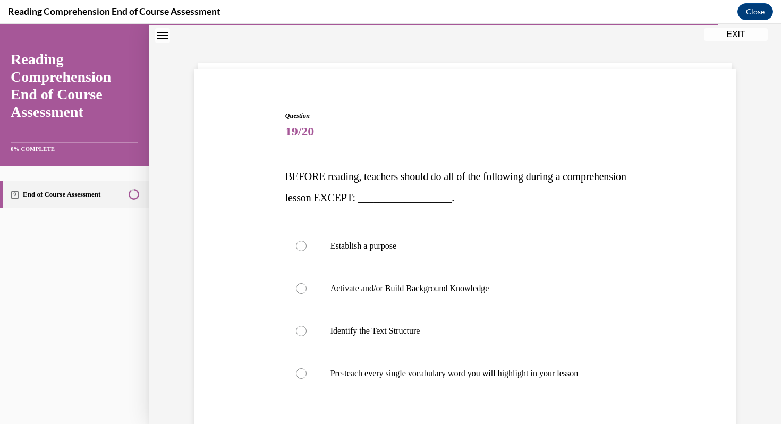
scroll to position [45, 0]
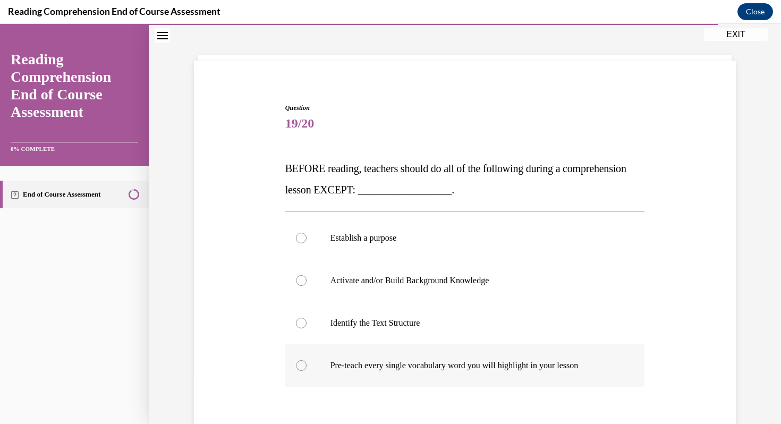
click at [304, 364] on div at bounding box center [301, 365] width 11 height 11
click at [304, 364] on input "Pre-teach every single vocabulary word you will highlight in your lesson" at bounding box center [301, 365] width 11 height 11
radio input "true"
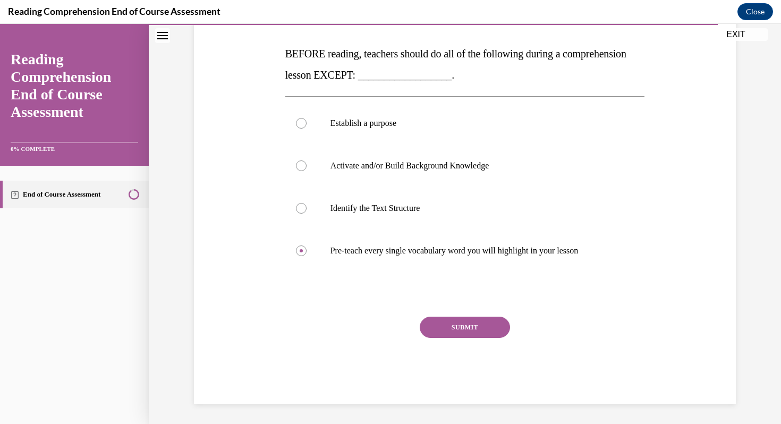
click at [470, 321] on button "SUBMIT" at bounding box center [465, 327] width 90 height 21
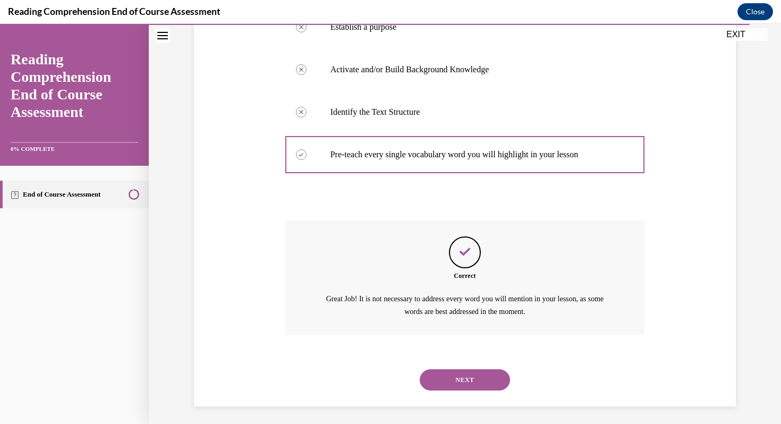
scroll to position [259, 0]
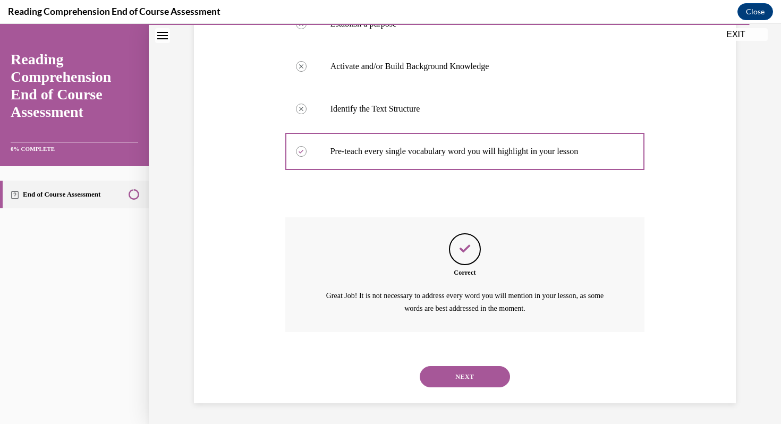
click at [475, 377] on button "NEXT" at bounding box center [465, 376] width 90 height 21
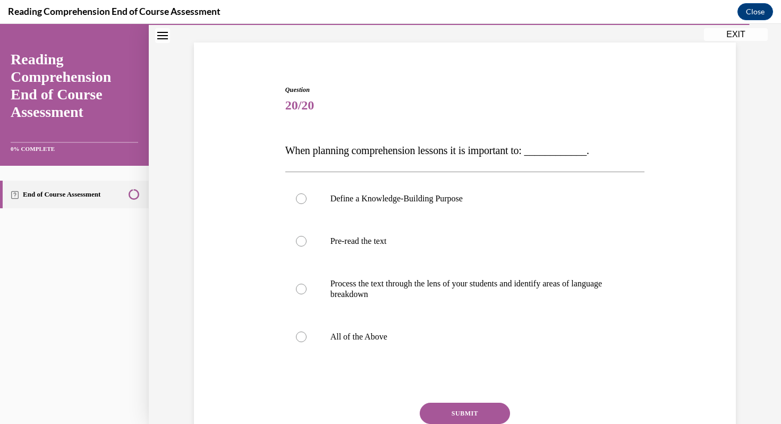
scroll to position [63, 0]
click at [304, 333] on div at bounding box center [301, 336] width 11 height 11
click at [304, 333] on input "All of the Above" at bounding box center [301, 336] width 11 height 11
radio input "true"
click at [444, 411] on button "SUBMIT" at bounding box center [465, 412] width 90 height 21
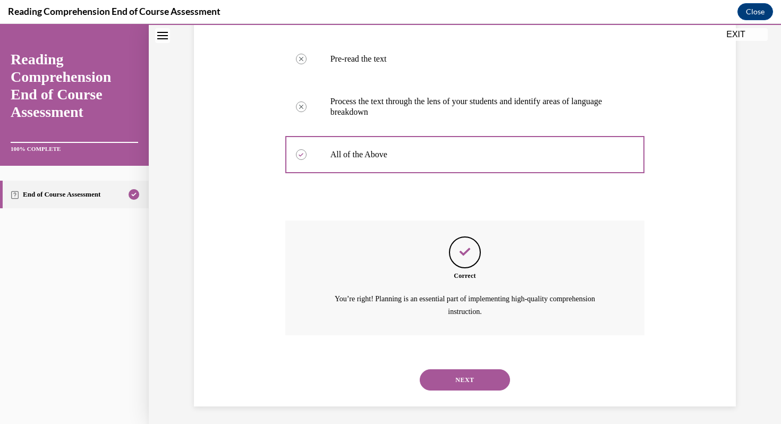
scroll to position [248, 0]
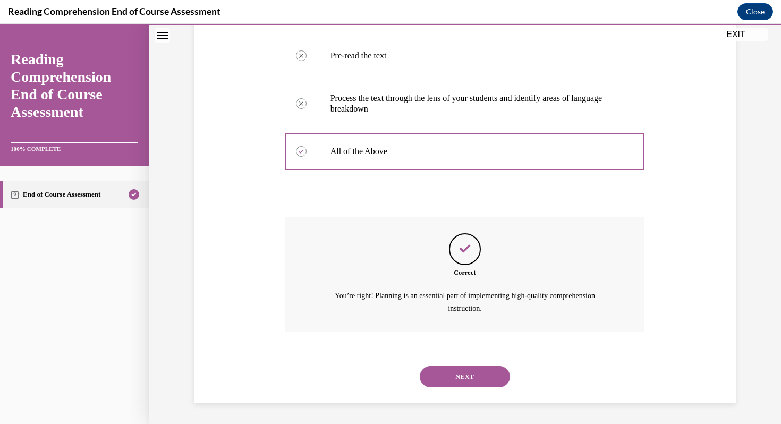
click at [462, 374] on button "NEXT" at bounding box center [465, 376] width 90 height 21
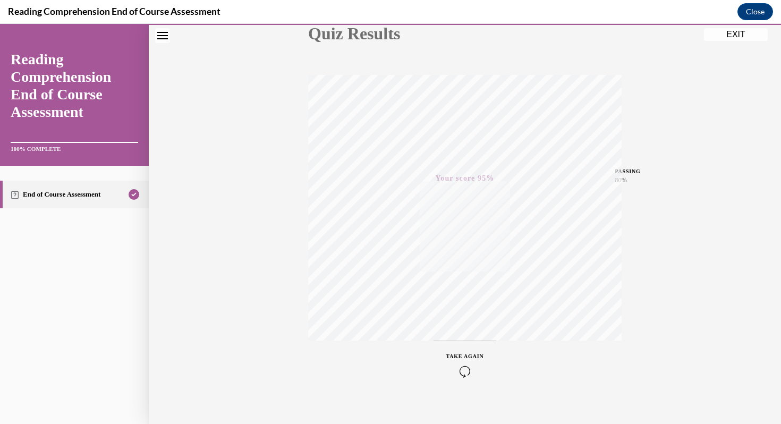
scroll to position [144, 0]
click at [737, 35] on button "EXIT" at bounding box center [736, 34] width 64 height 13
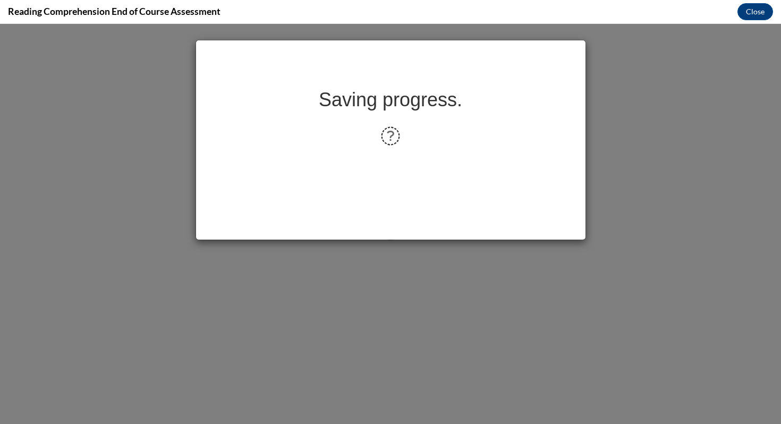
scroll to position [0, 0]
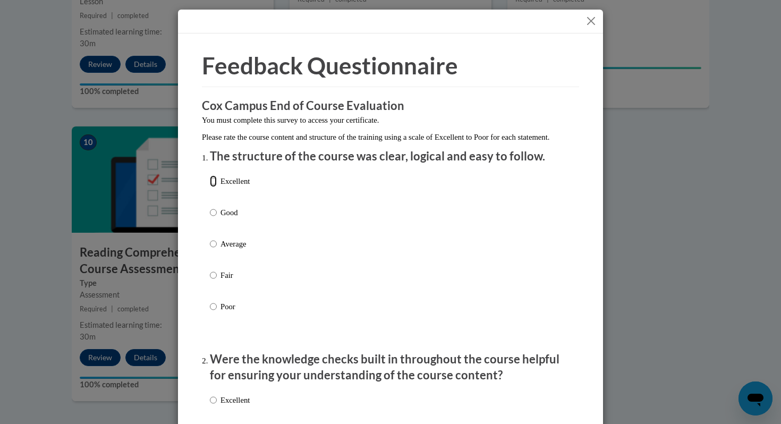
click at [213, 187] on input "Excellent" at bounding box center [213, 181] width 7 height 12
radio input "true"
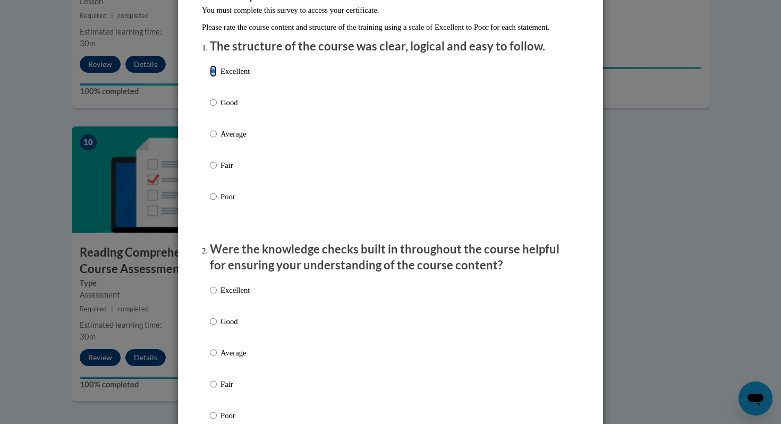
scroll to position [110, 0]
click at [215, 295] on input "Excellent" at bounding box center [213, 290] width 7 height 12
radio input "true"
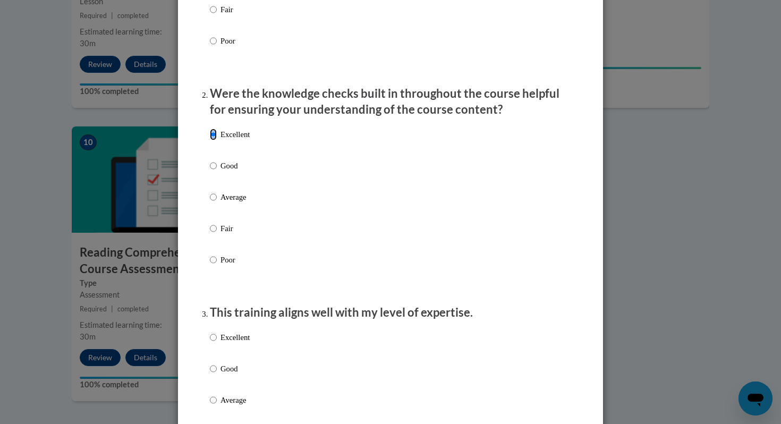
scroll to position [268, 0]
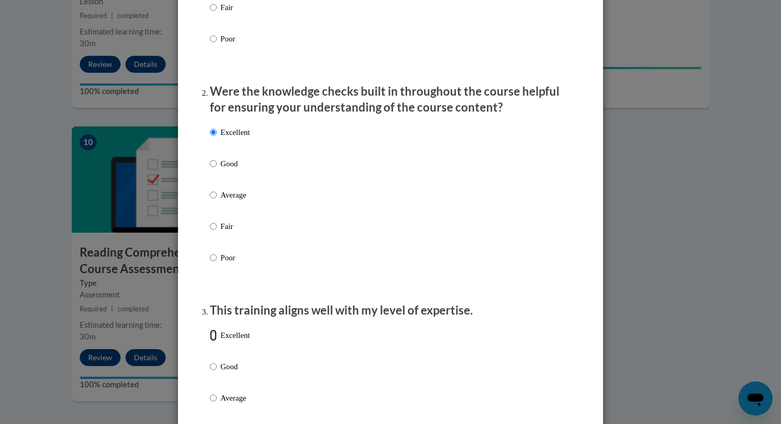
click at [210, 341] on input "Excellent" at bounding box center [213, 335] width 7 height 12
radio input "true"
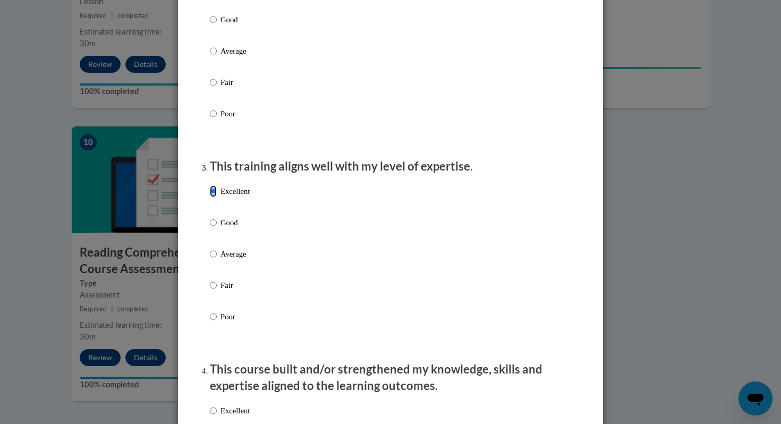
scroll to position [503, 0]
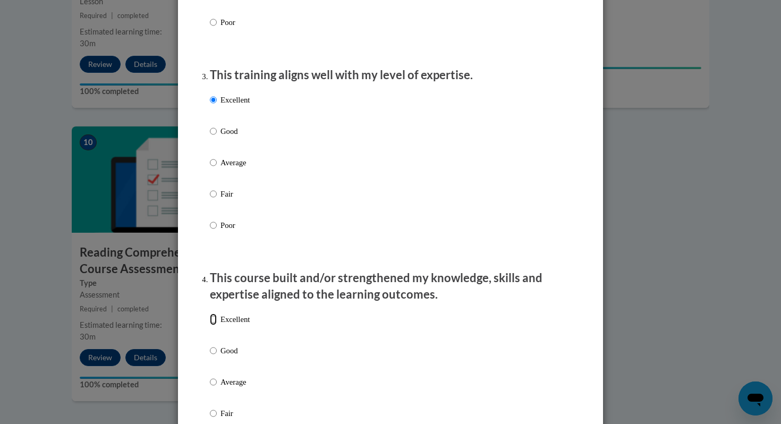
click at [214, 325] on input "Excellent" at bounding box center [213, 319] width 7 height 12
radio input "true"
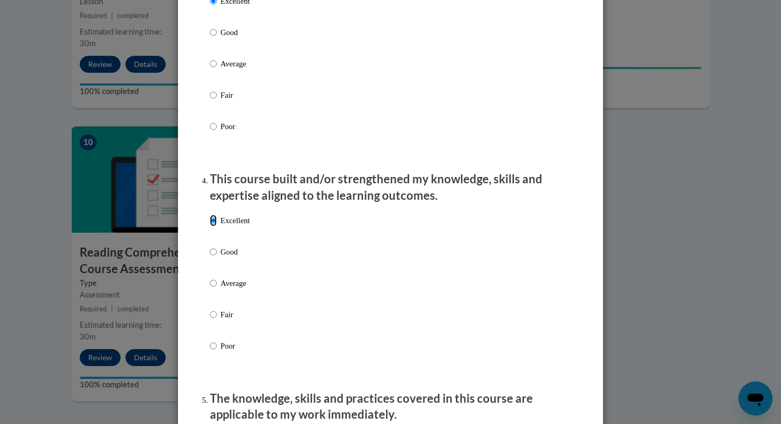
scroll to position [711, 0]
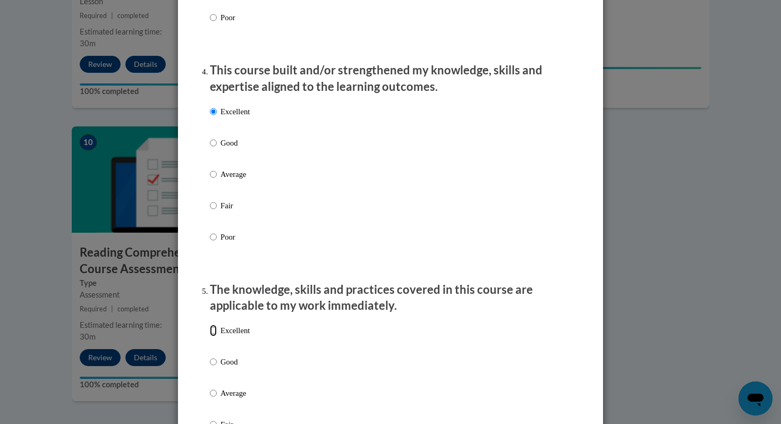
click at [215, 336] on input "Excellent" at bounding box center [213, 330] width 7 height 12
radio input "true"
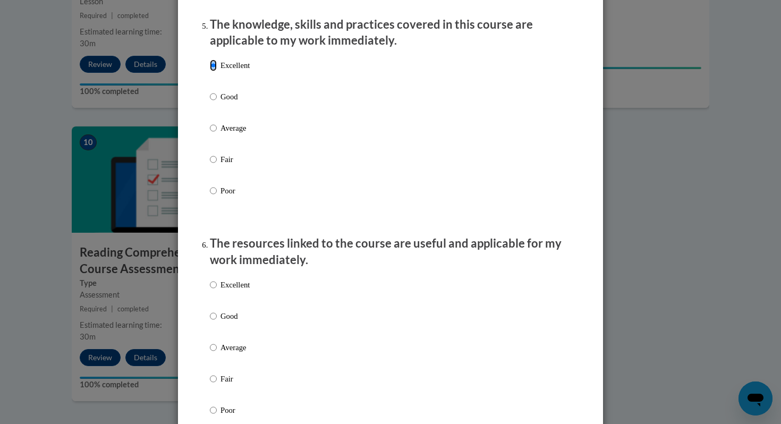
scroll to position [990, 0]
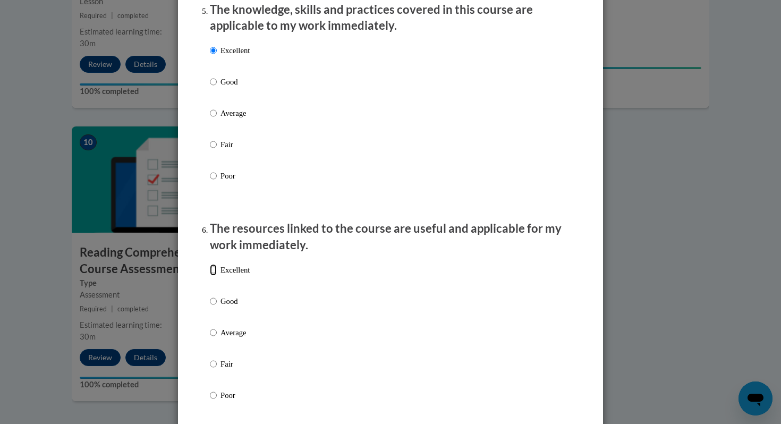
click at [215, 276] on input "Excellent" at bounding box center [213, 270] width 7 height 12
radio input "true"
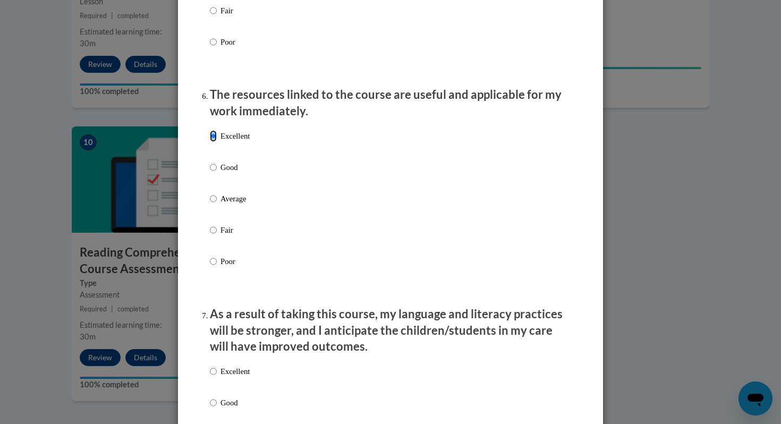
scroll to position [1191, 0]
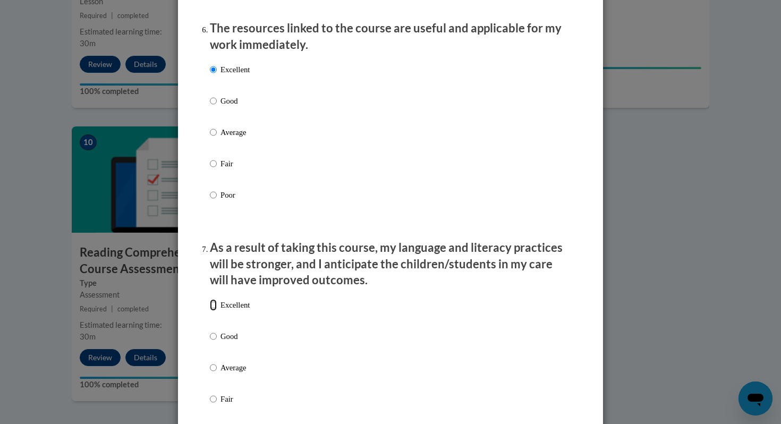
click at [215, 311] on input "Excellent" at bounding box center [213, 305] width 7 height 12
radio input "true"
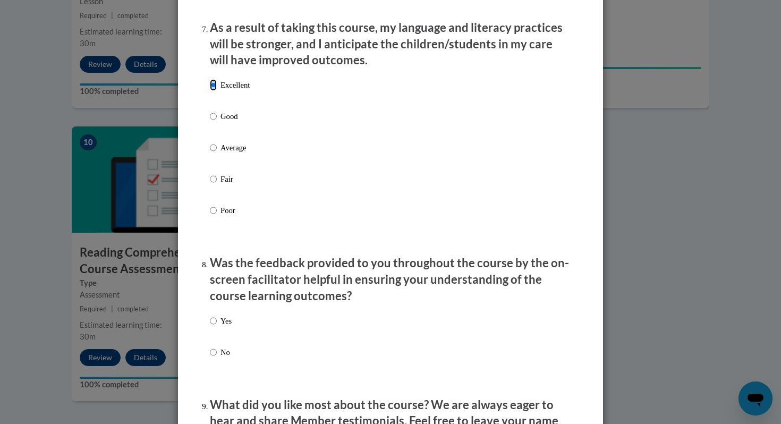
scroll to position [1413, 0]
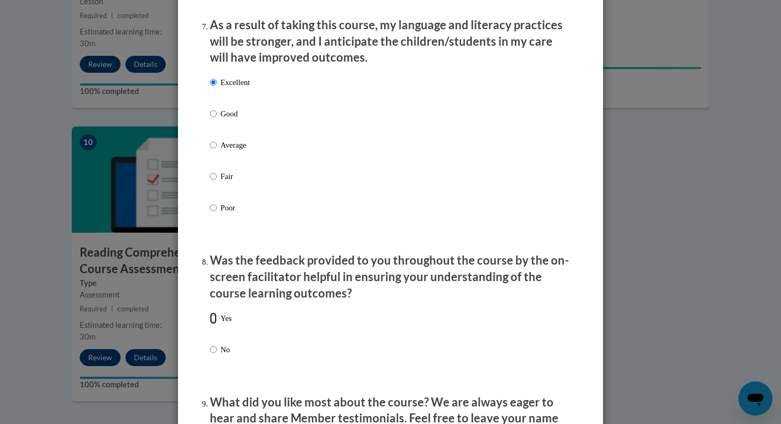
click at [215, 324] on input "Yes" at bounding box center [213, 318] width 7 height 12
radio input "true"
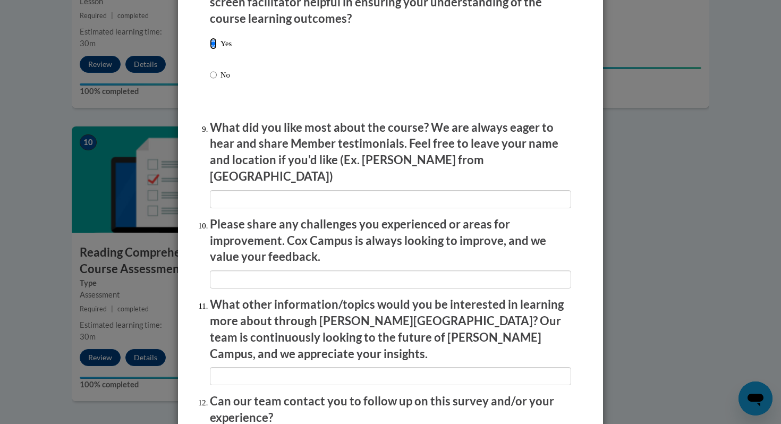
scroll to position [1691, 0]
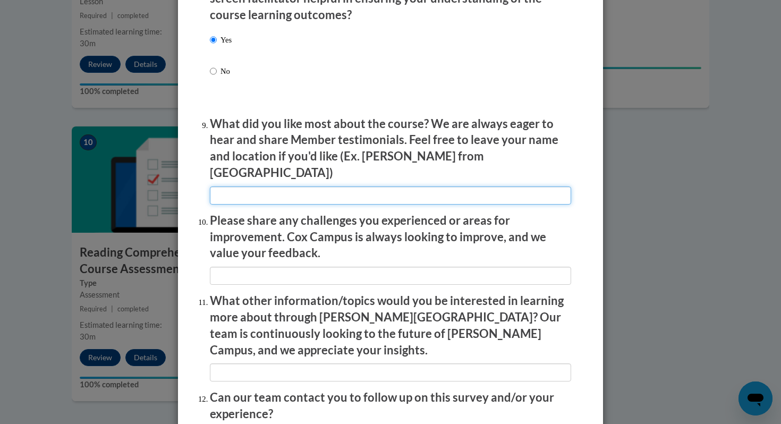
click at [228, 194] on input "textbox" at bounding box center [390, 195] width 361 height 18
type input "e"
type input "E"
type input "Real examples of teachers modeling the information provided in the training."
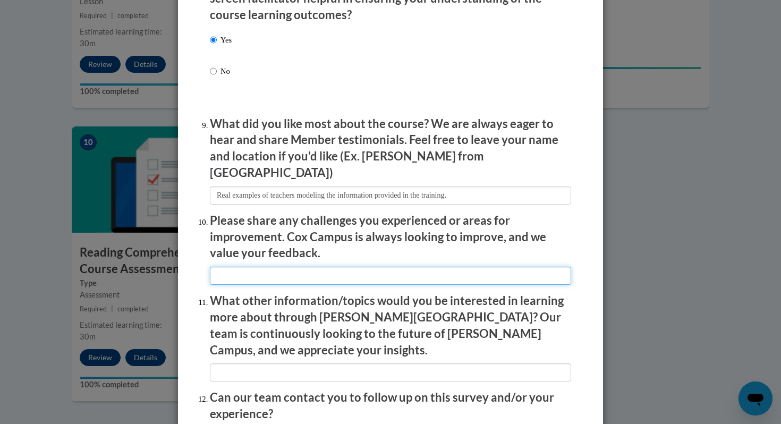
click at [257, 270] on input "textbox" at bounding box center [390, 276] width 361 height 18
type input "none"
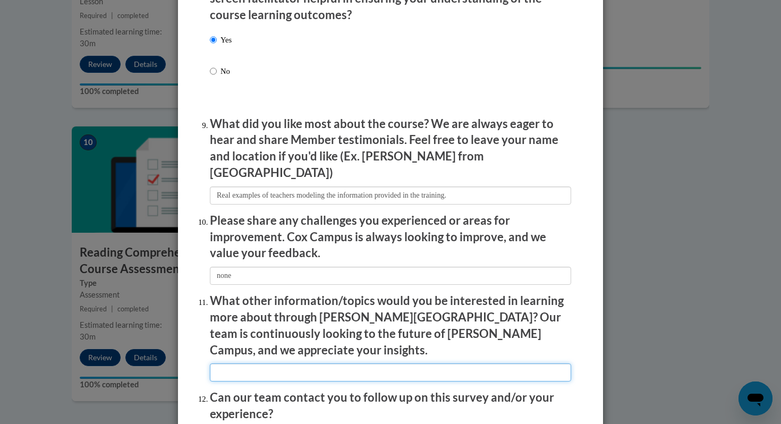
click at [283, 363] on input "textbox" at bounding box center [390, 372] width 361 height 18
type input "specific grade level courses"
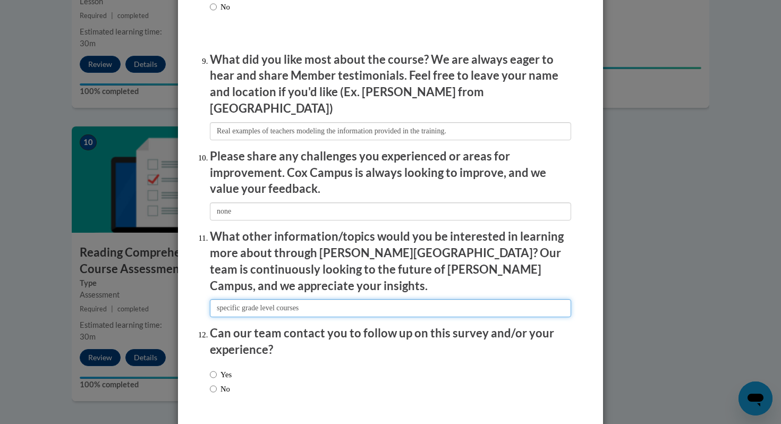
scroll to position [1758, 0]
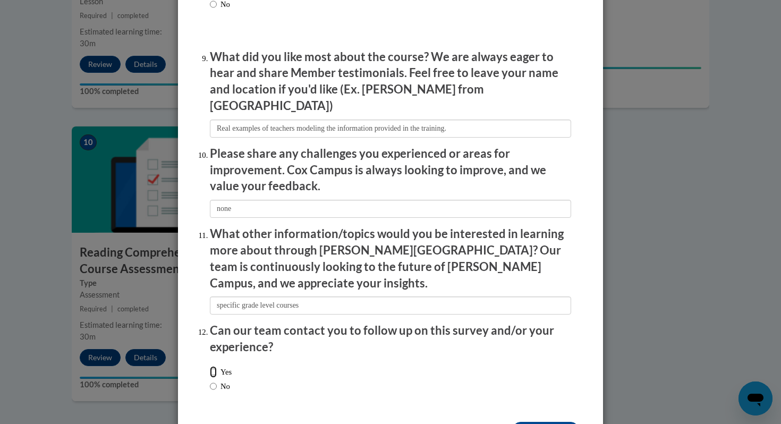
click at [213, 366] on input "Yes" at bounding box center [213, 372] width 7 height 12
radio input "true"
click at [540, 422] on input "Submit feedback" at bounding box center [545, 430] width 67 height 17
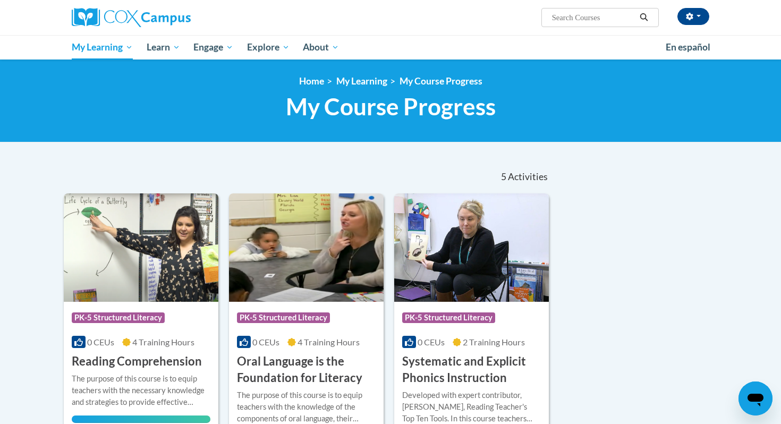
click at [586, 16] on input "Search..." at bounding box center [593, 17] width 85 height 13
type input "oral language"
drag, startPoint x: 600, startPoint y: 15, endPoint x: 499, endPoint y: 6, distance: 101.8
click at [499, 7] on div "[PERSON_NAME] ([GEOGRAPHIC_DATA]/[GEOGRAPHIC_DATA] UTC-05:00) My Profile Inbox …" at bounding box center [498, 13] width 435 height 27
type input "data driven"
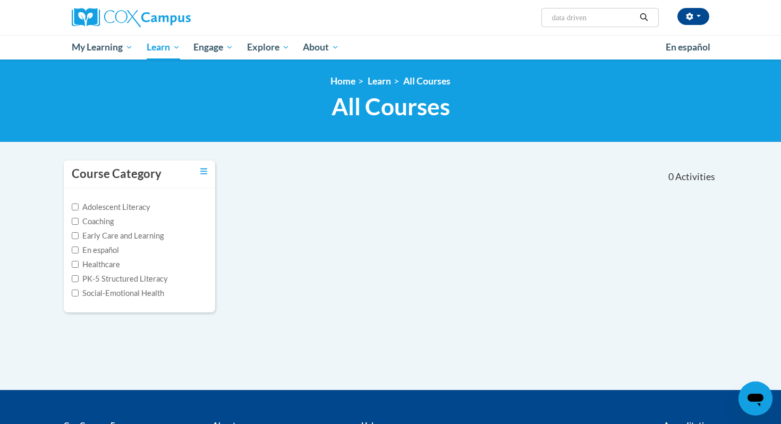
click at [568, 19] on input "data driven" at bounding box center [593, 17] width 85 height 13
click at [607, 17] on input "data-driven" at bounding box center [593, 17] width 85 height 13
type input "data-driven instruction"
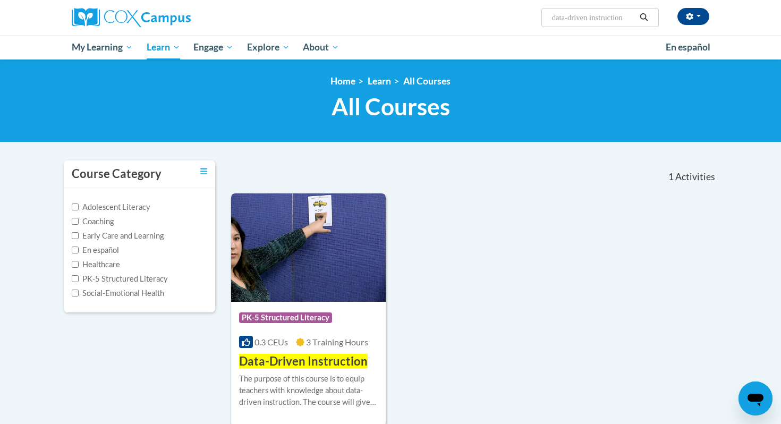
click at [335, 260] on img at bounding box center [308, 247] width 155 height 108
